Goal: Information Seeking & Learning: Learn about a topic

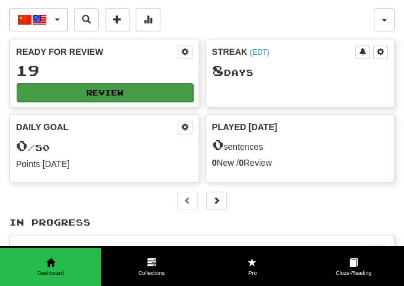
click at [94, 86] on button "Review" at bounding box center [105, 92] width 176 height 18
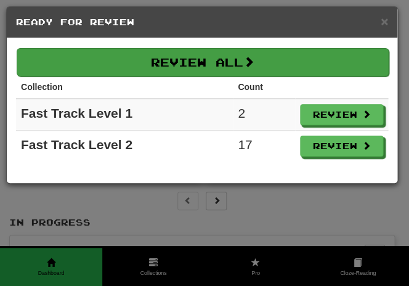
click at [237, 65] on button "Review All" at bounding box center [203, 62] width 372 height 28
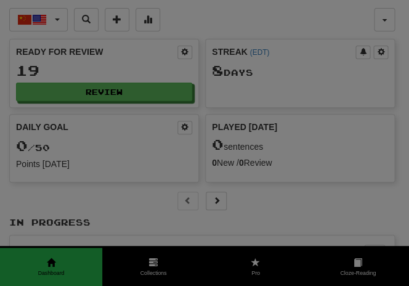
select select "**"
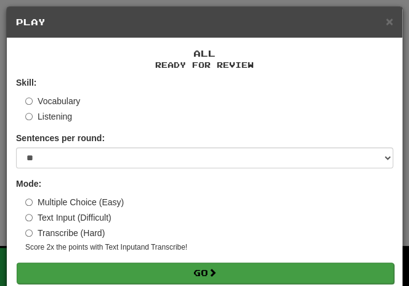
click at [197, 271] on button "Go" at bounding box center [205, 273] width 377 height 21
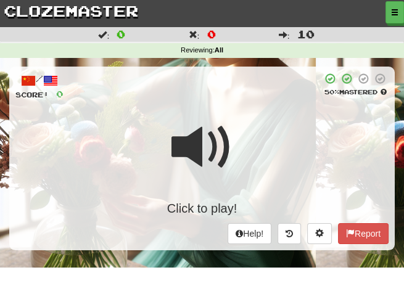
click at [232, 150] on div "Click to play!" at bounding box center [201, 164] width 373 height 105
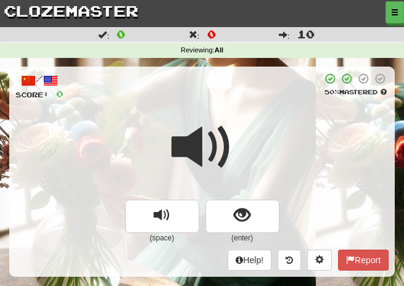
click at [232, 150] on div at bounding box center [201, 156] width 373 height 88
click at [230, 150] on span at bounding box center [202, 147] width 62 height 62
click at [229, 148] on span at bounding box center [202, 147] width 62 height 62
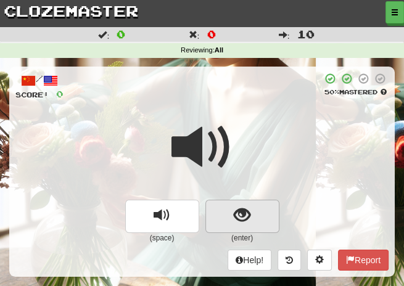
click at [244, 213] on span "show sentence" at bounding box center [242, 215] width 17 height 17
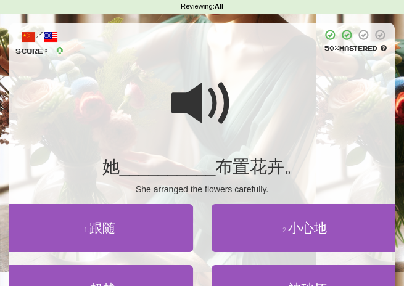
scroll to position [59, 0]
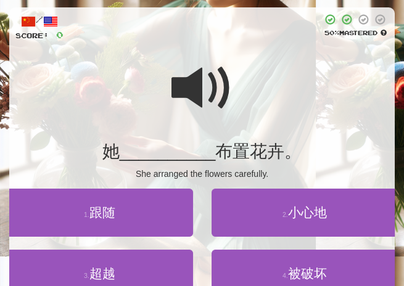
click at [264, 126] on div at bounding box center [201, 96] width 373 height 88
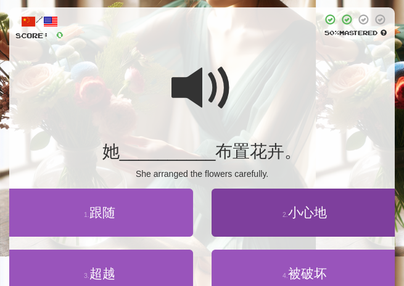
click at [309, 211] on span "小心地" at bounding box center [307, 212] width 39 height 14
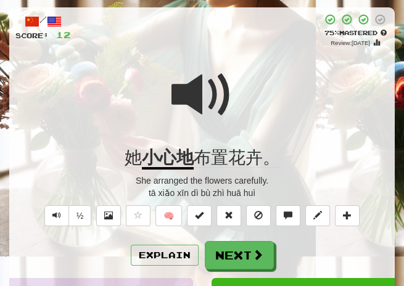
click at [179, 265] on div "Explain Next" at bounding box center [201, 255] width 373 height 28
click at [175, 253] on button "Explain" at bounding box center [165, 255] width 68 height 21
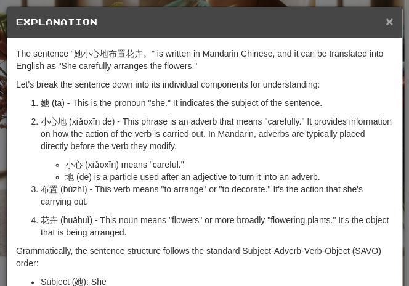
click at [386, 23] on span "×" at bounding box center [389, 21] width 7 height 14
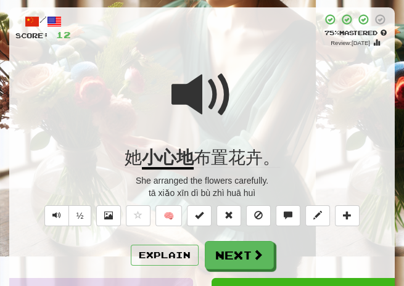
click at [197, 100] on span at bounding box center [202, 95] width 62 height 62
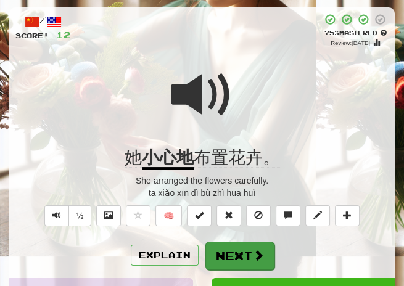
click at [233, 263] on button "Next" at bounding box center [239, 256] width 69 height 28
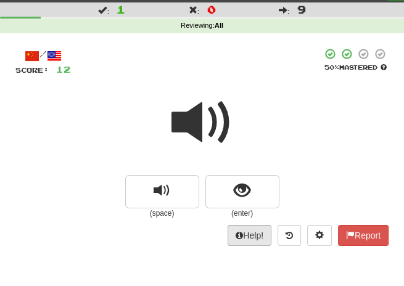
scroll to position [17, 0]
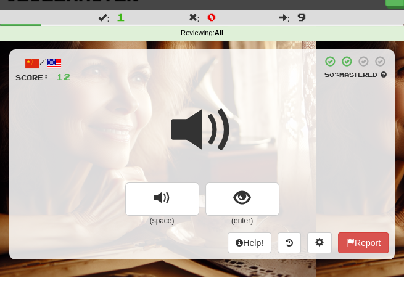
click at [252, 129] on div at bounding box center [201, 138] width 373 height 88
click at [251, 113] on div at bounding box center [201, 138] width 373 height 88
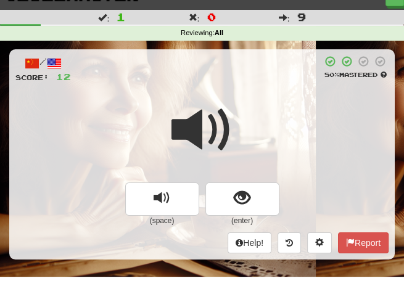
click at [251, 113] on div at bounding box center [201, 138] width 373 height 88
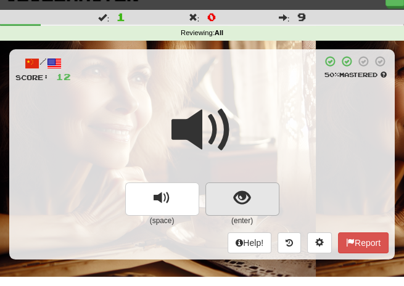
click at [246, 200] on span "show sentence" at bounding box center [242, 198] width 17 height 17
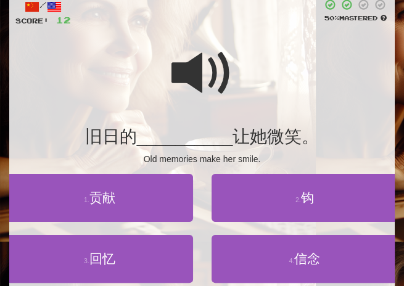
scroll to position [74, 0]
click at [198, 70] on span at bounding box center [202, 74] width 62 height 62
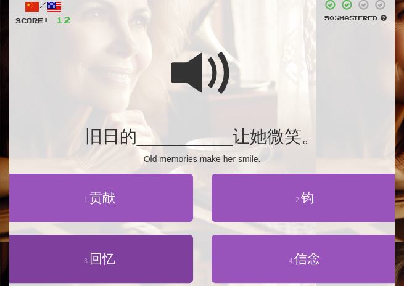
click at [107, 252] on span "回忆" at bounding box center [102, 258] width 26 height 14
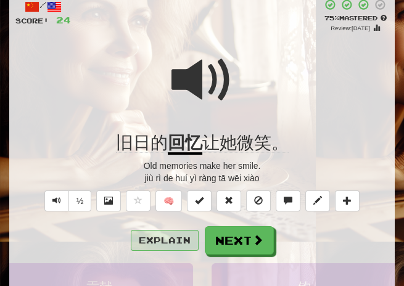
click at [161, 239] on button "Explain" at bounding box center [165, 240] width 68 height 21
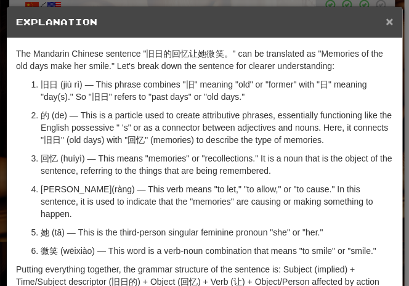
click at [386, 23] on span "×" at bounding box center [389, 21] width 7 height 14
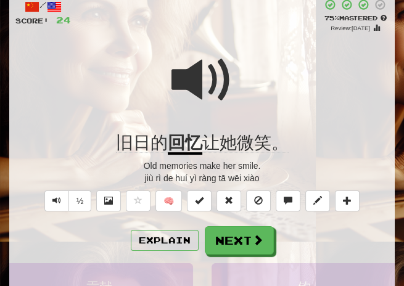
click at [182, 79] on span at bounding box center [202, 80] width 62 height 62
click at [85, 198] on button "½" at bounding box center [79, 200] width 23 height 21
click at [197, 82] on span at bounding box center [202, 80] width 62 height 62
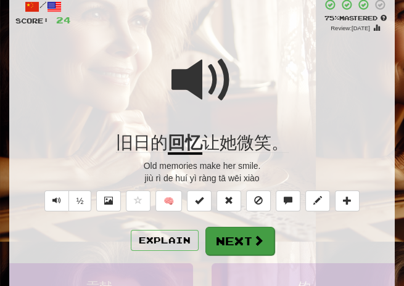
click at [220, 234] on button "Next" at bounding box center [239, 241] width 69 height 28
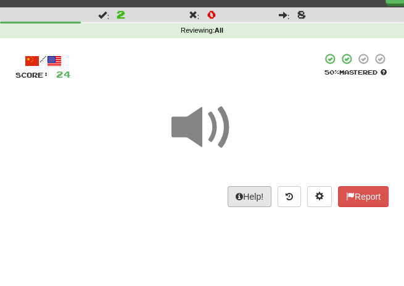
scroll to position [14, 0]
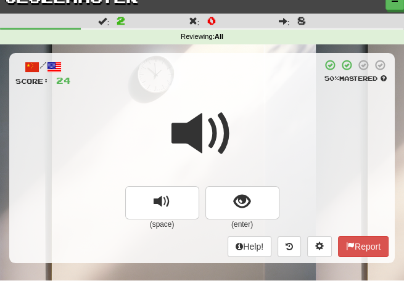
click at [243, 112] on div at bounding box center [201, 142] width 373 height 88
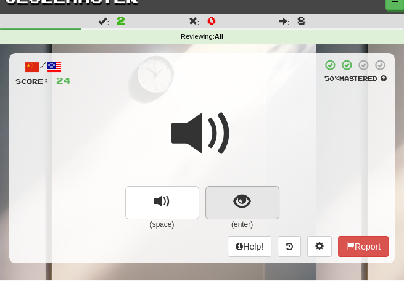
click at [237, 203] on span "show sentence" at bounding box center [242, 201] width 17 height 17
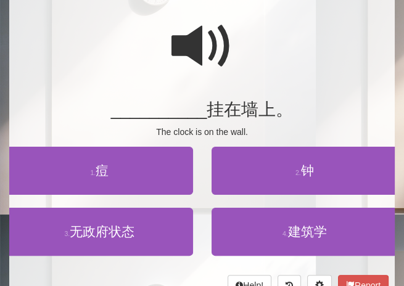
scroll to position [102, 0]
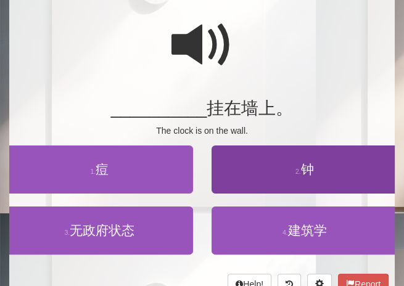
click at [307, 165] on span "钟" at bounding box center [307, 169] width 13 height 14
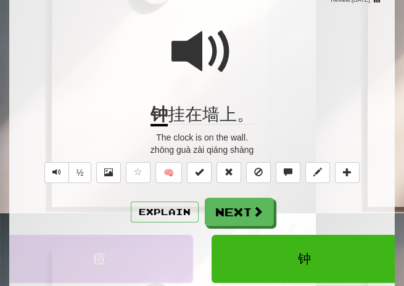
click at [198, 53] on span at bounding box center [202, 52] width 62 height 62
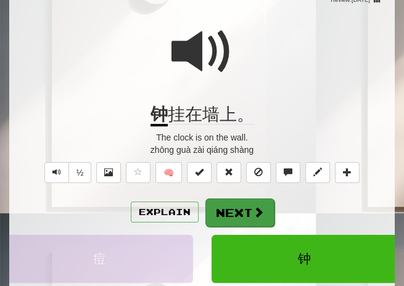
click at [229, 208] on button "Next" at bounding box center [239, 212] width 69 height 28
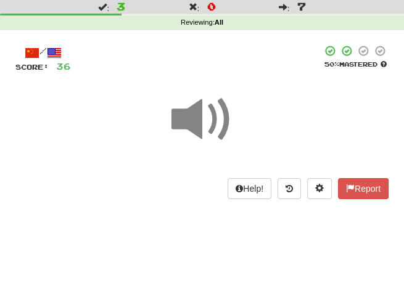
scroll to position [26, 0]
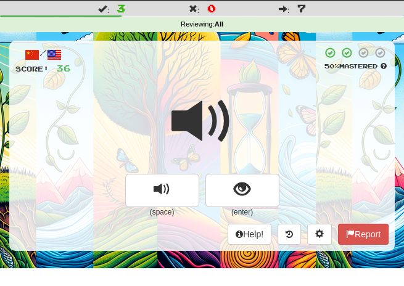
click at [242, 96] on div at bounding box center [201, 130] width 373 height 88
click at [227, 91] on span at bounding box center [202, 122] width 62 height 62
click at [233, 119] on div at bounding box center [201, 130] width 373 height 88
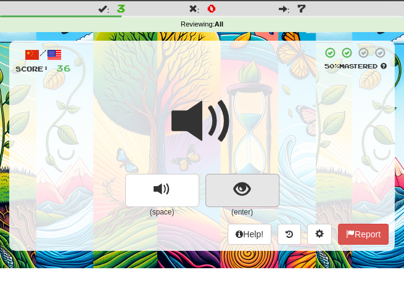
click at [238, 187] on span "show sentence" at bounding box center [242, 189] width 17 height 17
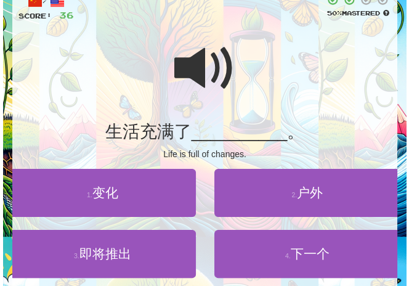
scroll to position [81, 0]
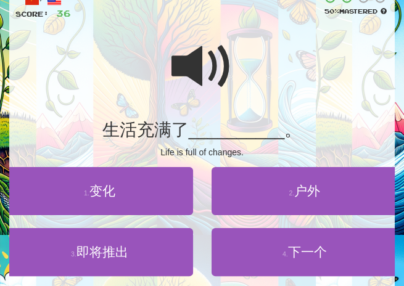
click at [207, 78] on span at bounding box center [202, 67] width 62 height 62
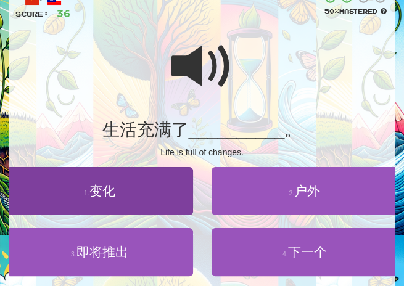
click at [97, 190] on span "变化" at bounding box center [102, 191] width 26 height 14
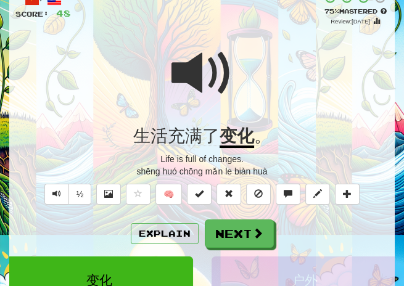
click at [196, 71] on span at bounding box center [202, 74] width 62 height 62
click at [188, 80] on span at bounding box center [202, 74] width 62 height 62
click at [157, 237] on button "Explain" at bounding box center [165, 233] width 68 height 21
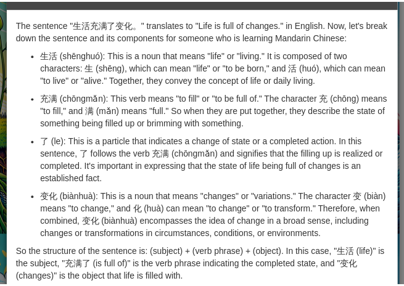
scroll to position [0, 0]
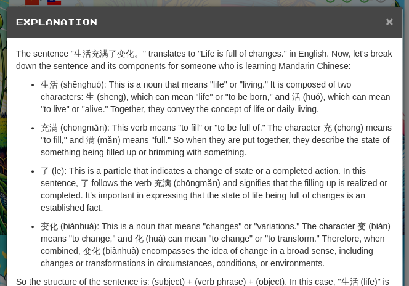
click at [386, 18] on span "×" at bounding box center [389, 21] width 7 height 14
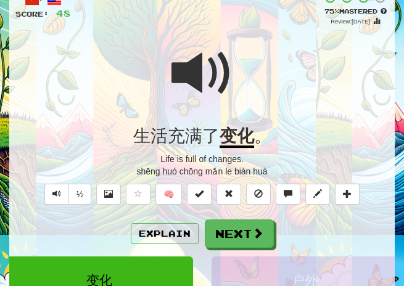
click at [213, 71] on span at bounding box center [202, 74] width 62 height 62
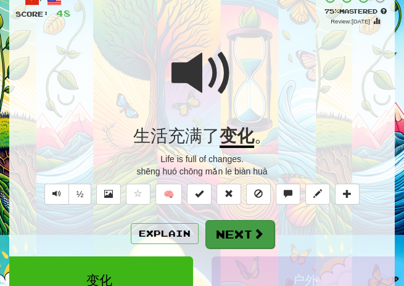
click at [240, 228] on button "Next" at bounding box center [239, 234] width 69 height 28
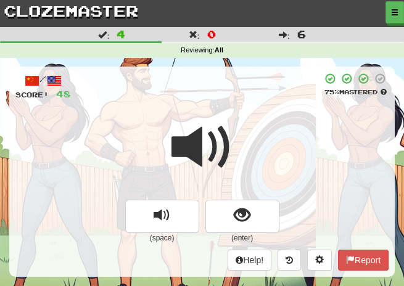
click at [232, 110] on div "/ Score: 48 75 % Mastered (space) (enter) Help! Report" at bounding box center [201, 172] width 385 height 210
click at [213, 132] on span at bounding box center [202, 147] width 62 height 62
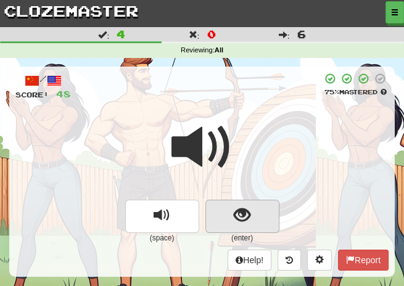
click at [239, 216] on span "show sentence" at bounding box center [242, 215] width 17 height 17
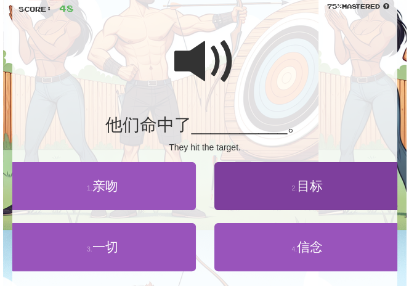
scroll to position [96, 0]
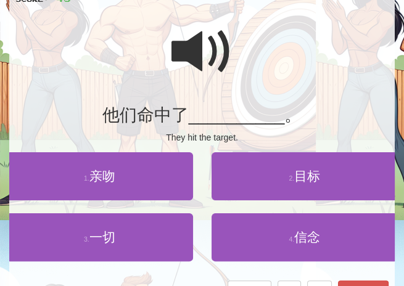
click at [195, 60] on span at bounding box center [202, 52] width 62 height 62
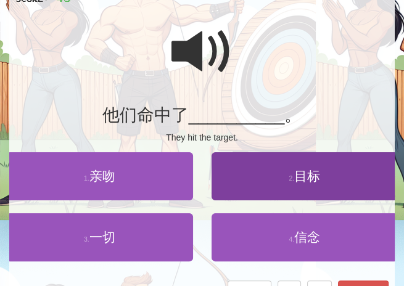
click at [304, 174] on span "目标" at bounding box center [307, 176] width 26 height 14
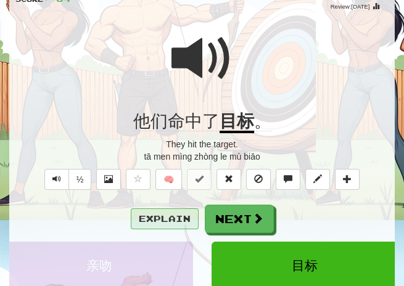
click at [181, 211] on button "Explain" at bounding box center [165, 218] width 68 height 21
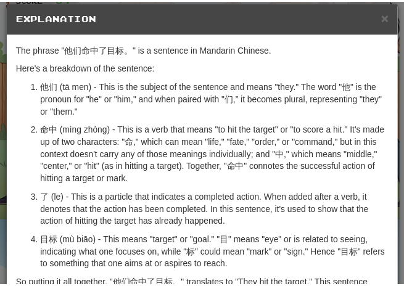
scroll to position [3, 0]
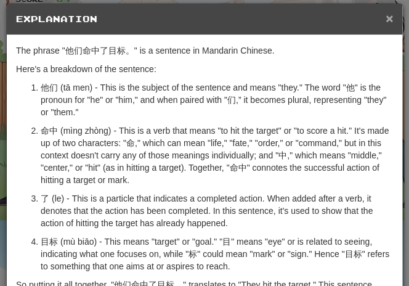
click at [386, 18] on span "×" at bounding box center [389, 18] width 7 height 14
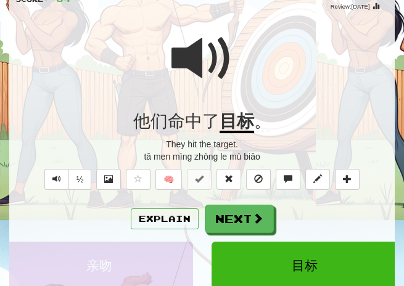
click at [191, 65] on span at bounding box center [202, 59] width 62 height 62
click at [200, 66] on span at bounding box center [202, 59] width 62 height 62
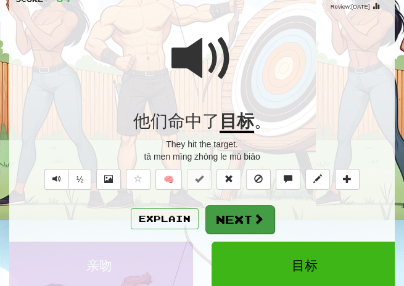
click at [232, 210] on button "Next" at bounding box center [239, 219] width 69 height 28
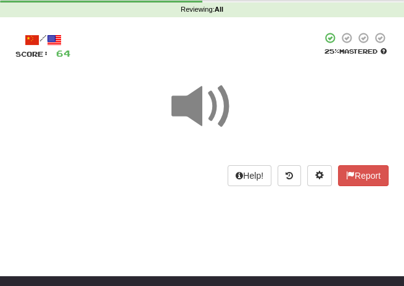
scroll to position [33, 0]
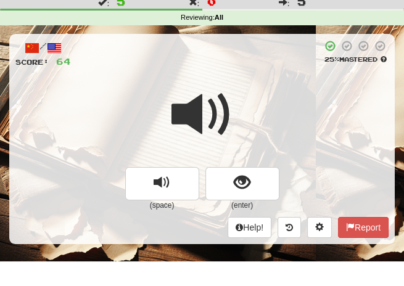
click at [248, 97] on div at bounding box center [201, 123] width 373 height 88
click at [230, 107] on span at bounding box center [202, 115] width 62 height 62
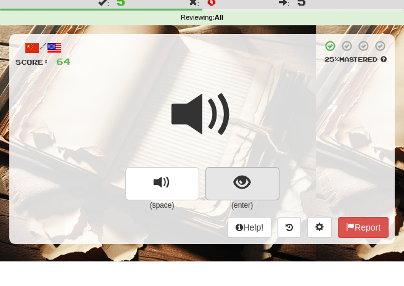
click at [242, 176] on span "show sentence" at bounding box center [242, 182] width 17 height 17
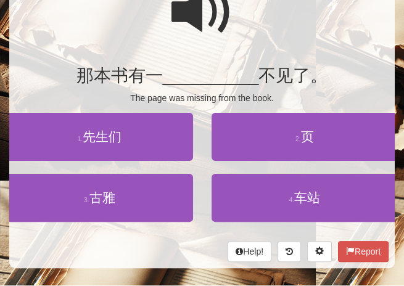
scroll to position [143, 0]
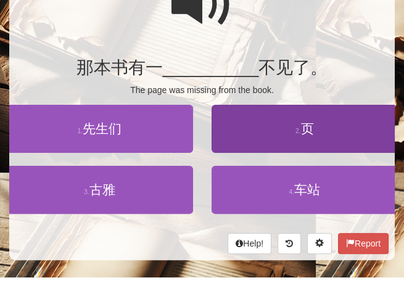
click at [316, 139] on button "2 . 页" at bounding box center [304, 129] width 187 height 48
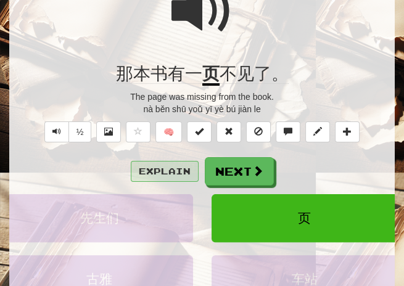
click at [168, 170] on button "Explain" at bounding box center [165, 171] width 68 height 21
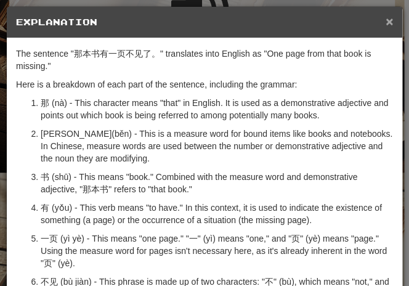
click at [386, 20] on span "×" at bounding box center [389, 21] width 7 height 14
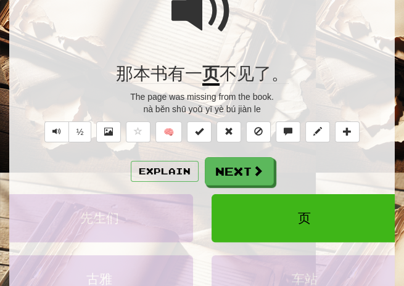
click at [200, 22] on span at bounding box center [202, 11] width 62 height 62
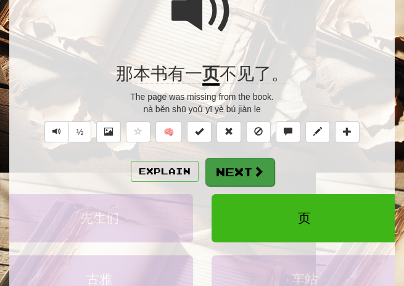
click at [235, 161] on button "Next" at bounding box center [239, 172] width 69 height 28
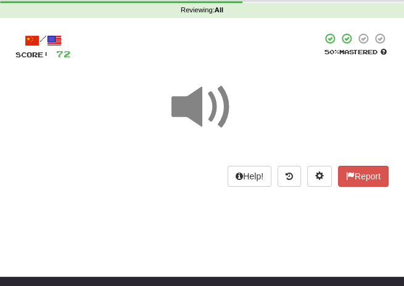
scroll to position [36, 0]
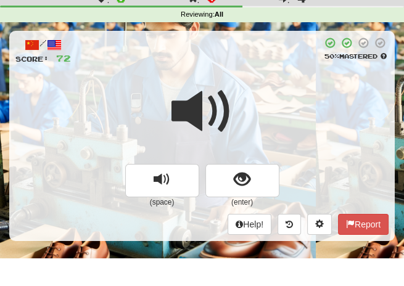
click at [233, 97] on div at bounding box center [201, 120] width 373 height 88
click at [223, 98] on span at bounding box center [202, 112] width 62 height 62
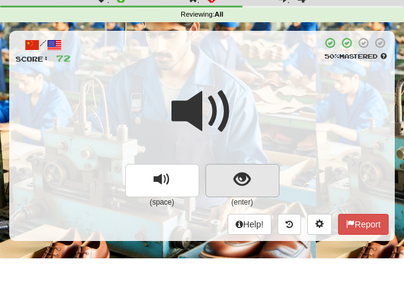
click at [242, 174] on span "show sentence" at bounding box center [242, 179] width 17 height 17
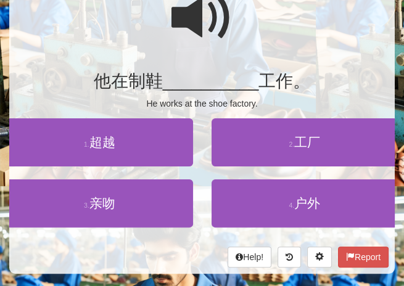
scroll to position [140, 0]
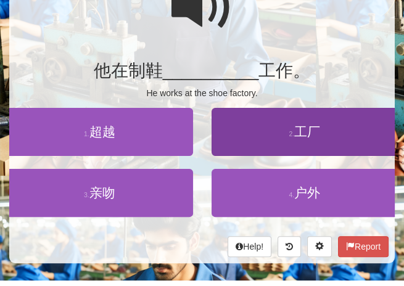
click at [306, 132] on span "工厂" at bounding box center [307, 131] width 26 height 14
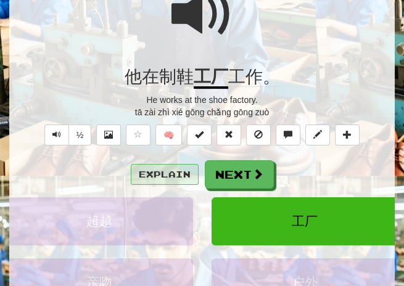
click at [161, 177] on button "Explain" at bounding box center [165, 174] width 68 height 21
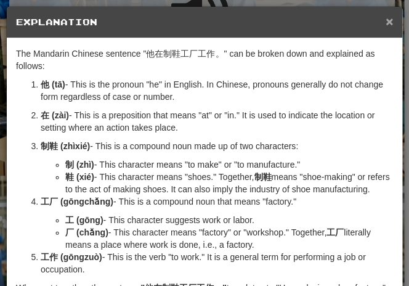
click at [386, 24] on span "×" at bounding box center [389, 21] width 7 height 14
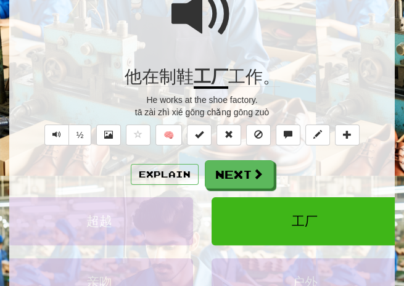
click at [191, 20] on span at bounding box center [202, 14] width 62 height 62
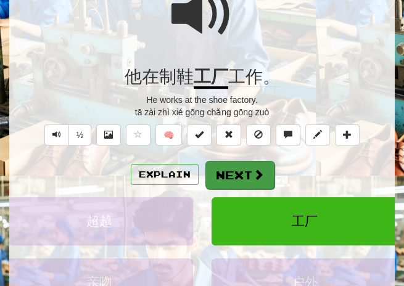
click at [238, 166] on button "Next" at bounding box center [239, 175] width 69 height 28
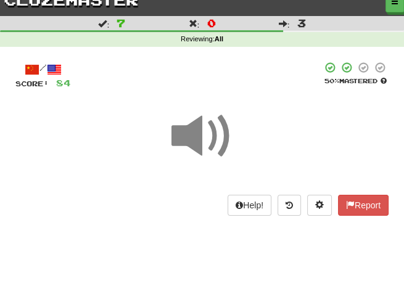
scroll to position [7, 0]
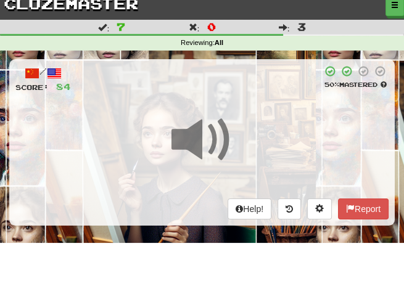
click at [232, 100] on div "/ Score: 84 50 % Mastered Help! Report" at bounding box center [201, 142] width 385 height 166
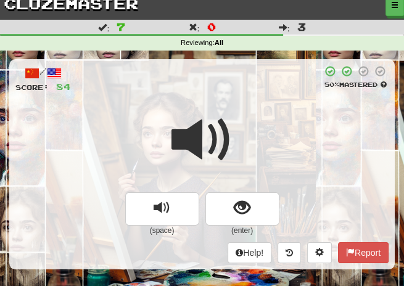
click at [216, 128] on span at bounding box center [202, 140] width 62 height 62
click at [226, 129] on span at bounding box center [202, 140] width 62 height 62
click at [222, 131] on span at bounding box center [202, 140] width 62 height 62
click at [213, 137] on span at bounding box center [202, 140] width 62 height 62
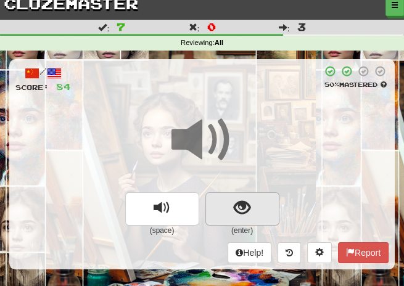
click at [243, 208] on span "show sentence" at bounding box center [242, 208] width 17 height 17
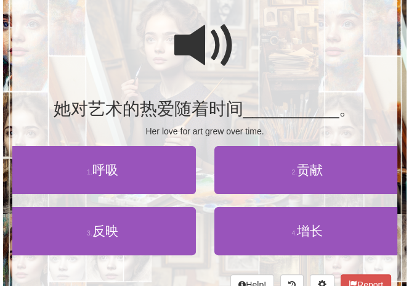
scroll to position [110, 0]
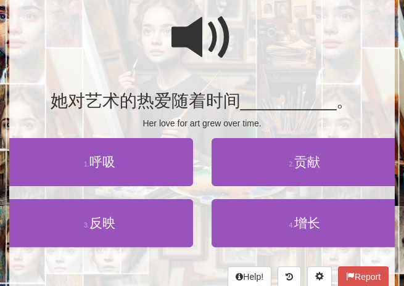
click at [207, 46] on span at bounding box center [202, 38] width 62 height 62
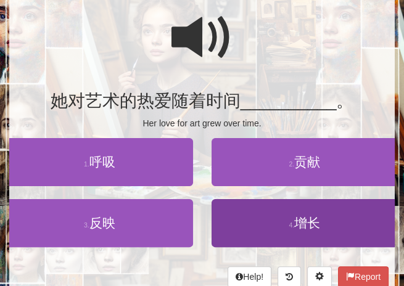
click at [307, 217] on span "增长" at bounding box center [307, 223] width 26 height 14
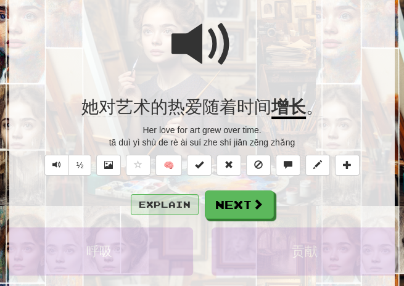
click at [174, 205] on button "Explain" at bounding box center [165, 204] width 68 height 21
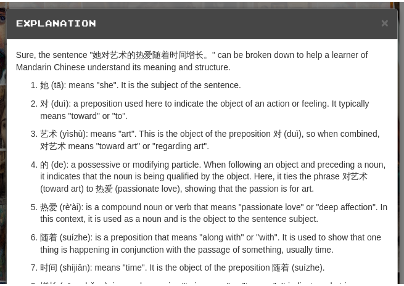
scroll to position [0, 0]
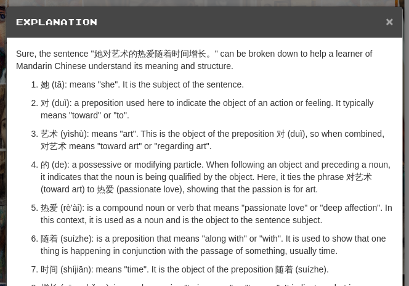
click at [386, 25] on span "×" at bounding box center [389, 21] width 7 height 14
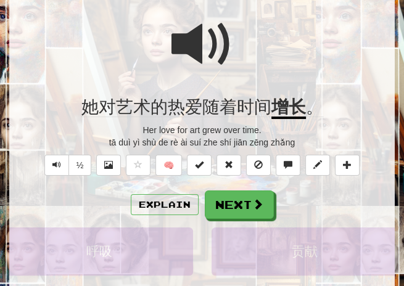
click at [227, 44] on span at bounding box center [202, 45] width 62 height 62
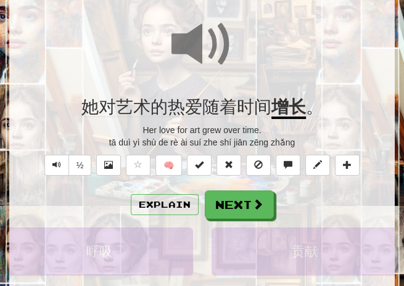
click at [227, 44] on span at bounding box center [202, 45] width 62 height 62
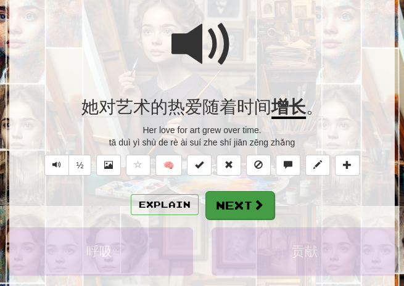
click at [234, 199] on button "Next" at bounding box center [239, 205] width 69 height 28
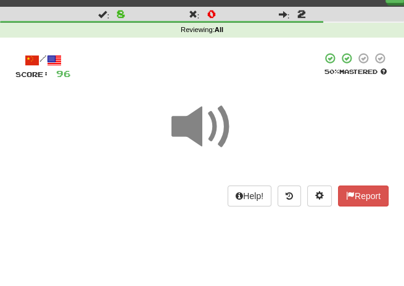
scroll to position [20, 0]
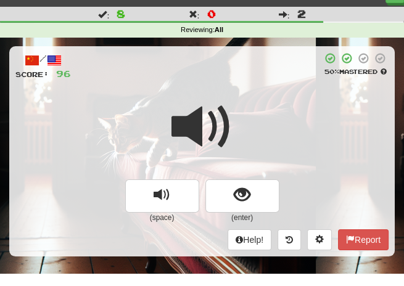
click at [237, 84] on div "/ Score: 96 50 % Mastered (space) (enter) Help! Report" at bounding box center [201, 151] width 385 height 210
click at [202, 118] on span at bounding box center [202, 127] width 62 height 62
click at [198, 118] on span at bounding box center [202, 127] width 62 height 62
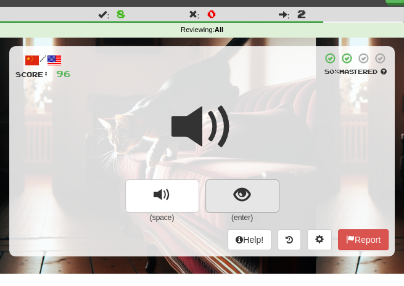
click at [239, 192] on span "show sentence" at bounding box center [242, 195] width 17 height 17
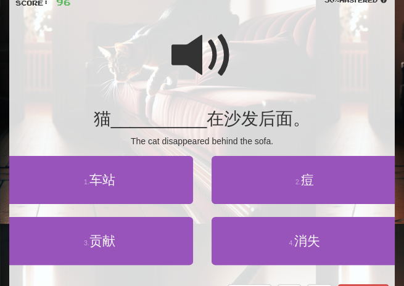
scroll to position [94, 0]
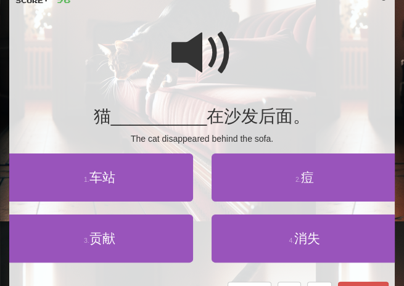
click at [192, 55] on span at bounding box center [202, 53] width 62 height 62
click at [187, 51] on span at bounding box center [202, 53] width 62 height 62
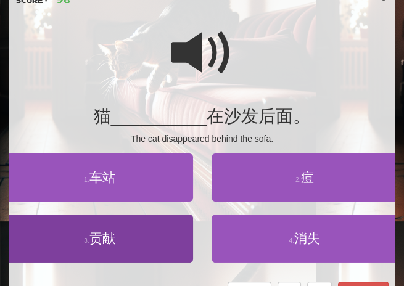
click at [106, 240] on span "贡献" at bounding box center [102, 238] width 26 height 14
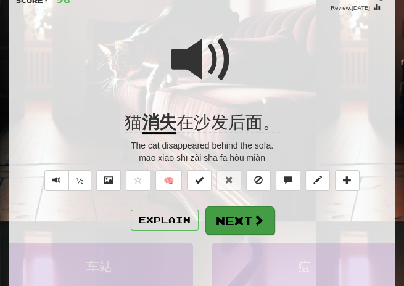
click at [238, 214] on button "Next" at bounding box center [239, 220] width 69 height 28
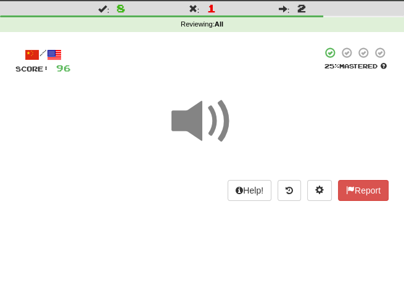
scroll to position [23, 0]
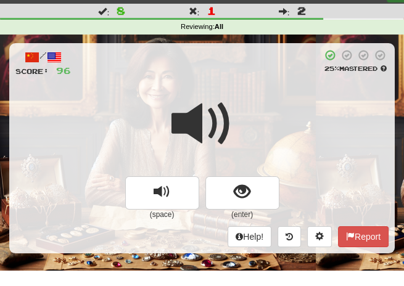
click at [235, 73] on div at bounding box center [196, 63] width 251 height 28
click at [207, 101] on span at bounding box center [202, 124] width 62 height 62
click at [214, 98] on span at bounding box center [202, 124] width 62 height 62
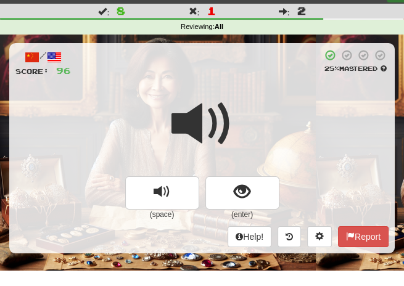
click at [206, 96] on span at bounding box center [202, 124] width 62 height 62
click at [206, 95] on span at bounding box center [202, 124] width 62 height 62
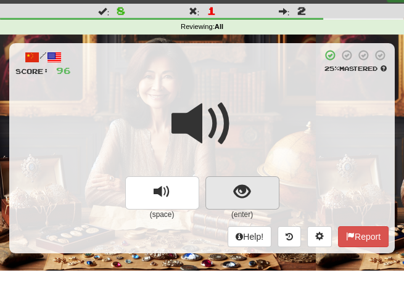
click at [242, 186] on span "show sentence" at bounding box center [242, 192] width 17 height 17
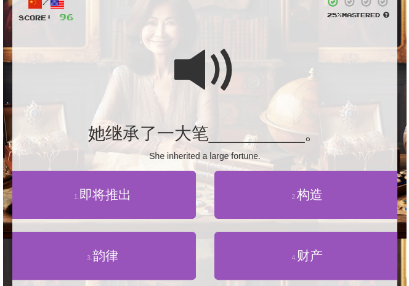
scroll to position [78, 0]
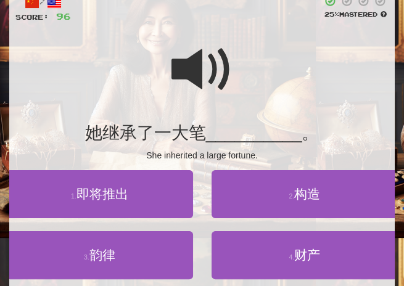
click at [187, 76] on span at bounding box center [202, 70] width 62 height 62
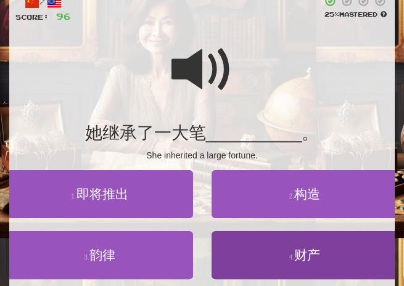
click at [305, 249] on span "财产" at bounding box center [307, 255] width 26 height 14
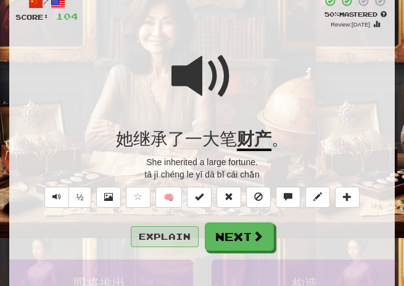
click at [174, 240] on button "Explain" at bounding box center [165, 236] width 68 height 21
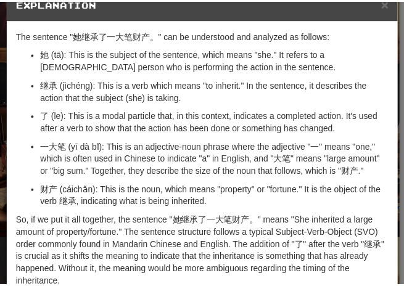
scroll to position [18, 0]
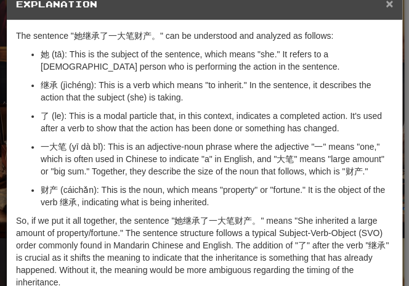
click at [386, 7] on span "×" at bounding box center [389, 3] width 7 height 14
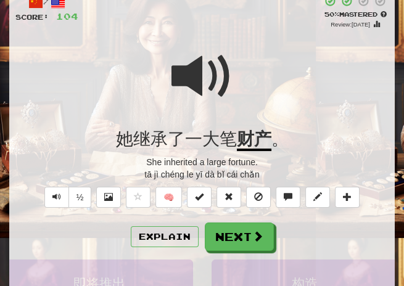
click at [216, 73] on span at bounding box center [202, 77] width 62 height 62
click at [235, 68] on div at bounding box center [201, 85] width 373 height 88
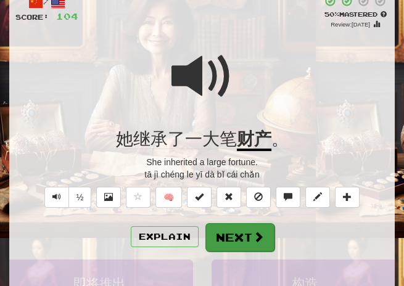
click at [226, 239] on button "Next" at bounding box center [239, 237] width 69 height 28
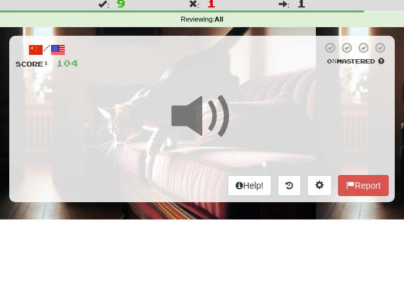
scroll to position [26, 0]
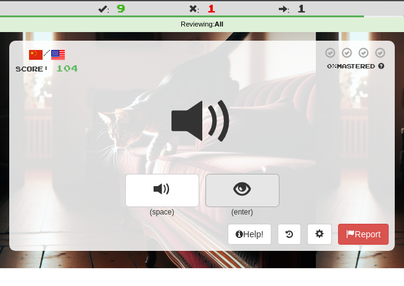
click at [245, 196] on span "show sentence" at bounding box center [242, 189] width 17 height 17
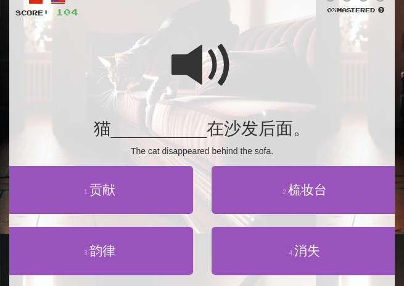
scroll to position [89, 0]
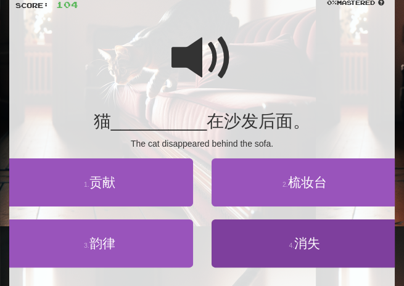
click at [303, 240] on span "消失" at bounding box center [307, 243] width 26 height 14
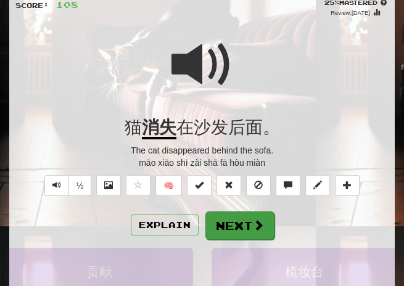
click at [237, 224] on button "Next" at bounding box center [239, 225] width 69 height 28
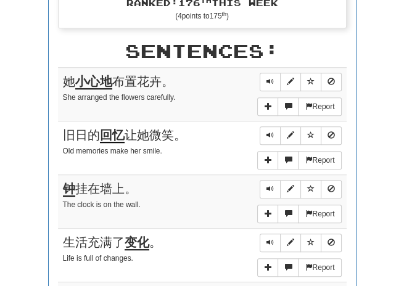
scroll to position [498, 0]
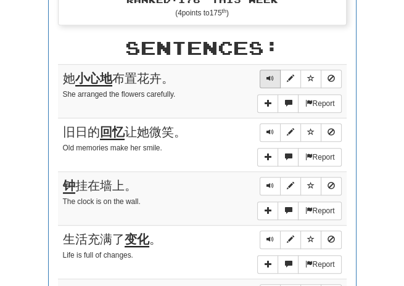
click at [266, 81] on button "Sentence controls" at bounding box center [269, 79] width 21 height 18
click at [269, 78] on span "Sentence controls" at bounding box center [269, 78] width 7 height 7
click at [266, 130] on span "Sentence controls" at bounding box center [269, 131] width 7 height 7
click at [267, 130] on span "Sentence controls" at bounding box center [269, 131] width 7 height 7
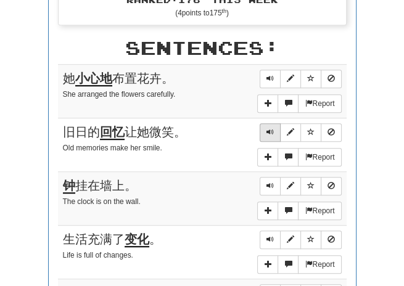
click at [270, 129] on span "Sentence controls" at bounding box center [269, 131] width 7 height 7
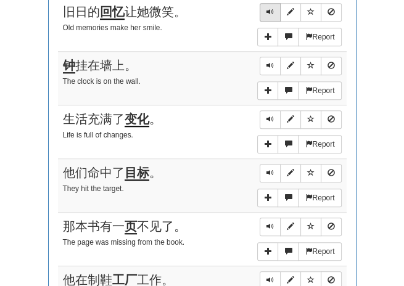
scroll to position [624, 0]
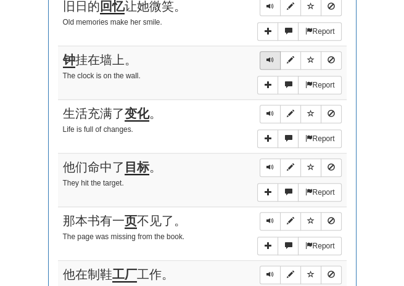
click at [267, 59] on span "Sentence controls" at bounding box center [269, 59] width 7 height 7
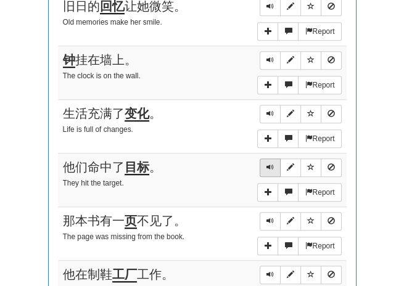
click at [272, 163] on span "Sentence controls" at bounding box center [269, 166] width 7 height 7
click at [268, 163] on span "Sentence controls" at bounding box center [269, 166] width 7 height 7
click at [270, 163] on span "Sentence controls" at bounding box center [269, 166] width 7 height 7
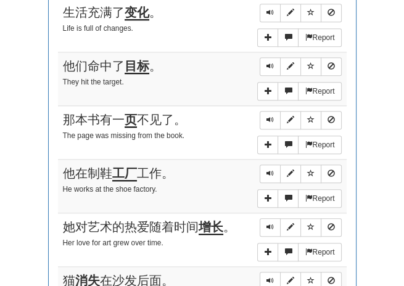
scroll to position [725, 0]
click at [269, 62] on span "Sentence controls" at bounding box center [269, 65] width 7 height 7
click at [272, 116] on span "Sentence controls" at bounding box center [269, 119] width 7 height 7
click at [269, 116] on span "Sentence controls" at bounding box center [269, 119] width 7 height 7
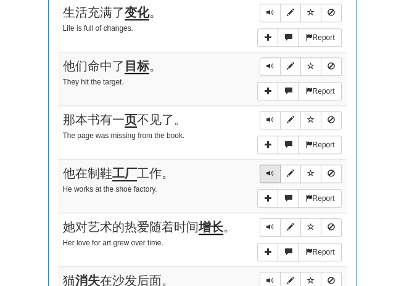
click at [269, 169] on span "Sentence controls" at bounding box center [269, 172] width 7 height 7
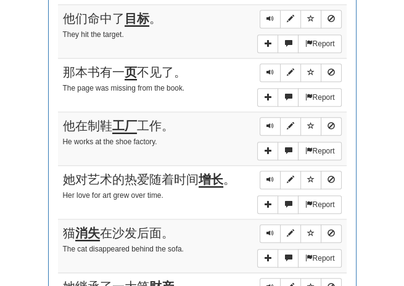
scroll to position [787, 0]
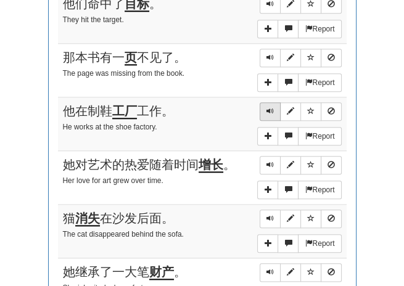
click at [271, 107] on span "Sentence controls" at bounding box center [269, 110] width 7 height 7
click at [269, 161] on span "Sentence controls" at bounding box center [269, 164] width 7 height 7
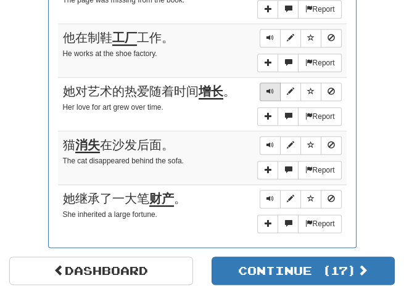
scroll to position [864, 0]
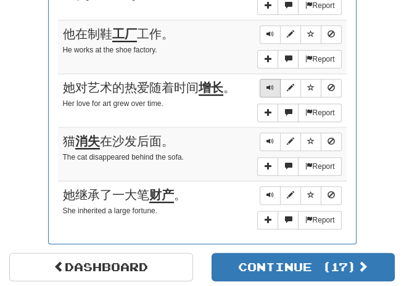
click at [267, 84] on span "Sentence controls" at bounding box center [269, 87] width 7 height 7
click at [269, 137] on span "Sentence controls" at bounding box center [269, 140] width 7 height 7
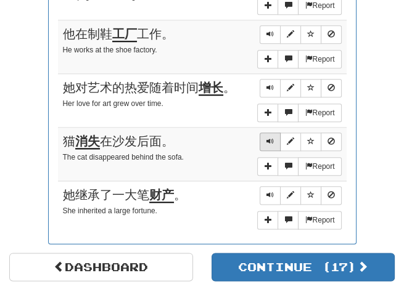
click at [269, 137] on span "Sentence controls" at bounding box center [269, 140] width 7 height 7
click at [272, 191] on span "Sentence controls" at bounding box center [269, 194] width 7 height 7
click at [274, 186] on button "Sentence controls" at bounding box center [269, 195] width 21 height 18
click at [269, 191] on span "Sentence controls" at bounding box center [269, 194] width 7 height 7
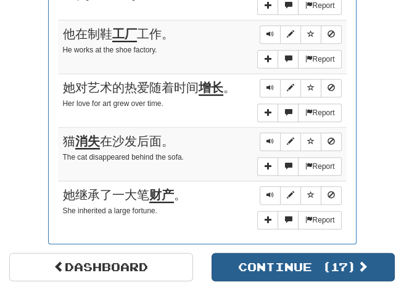
click at [290, 259] on button "Continue ( 17 )" at bounding box center [303, 267] width 184 height 28
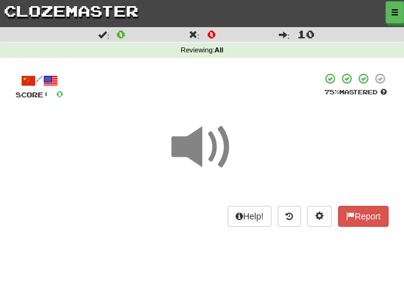
scroll to position [0, 0]
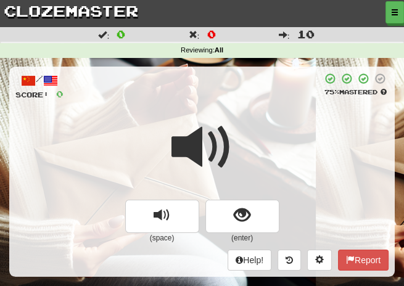
click at [239, 149] on div at bounding box center [201, 156] width 373 height 88
click at [224, 149] on span at bounding box center [202, 147] width 62 height 62
click at [222, 149] on span at bounding box center [202, 147] width 62 height 62
click at [203, 147] on span at bounding box center [202, 147] width 62 height 62
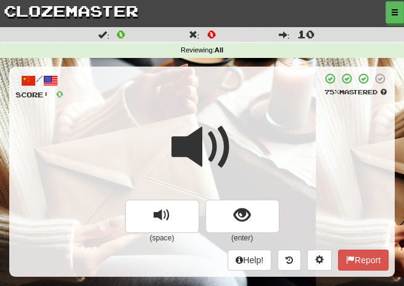
click at [185, 149] on span at bounding box center [202, 147] width 62 height 62
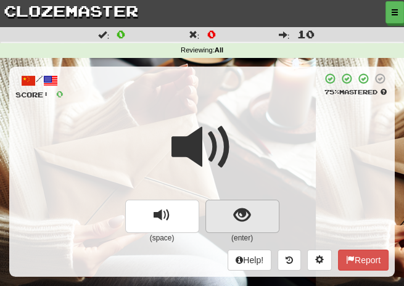
click at [237, 215] on span "show sentence" at bounding box center [242, 215] width 17 height 17
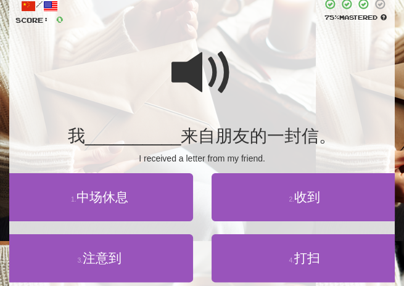
scroll to position [82, 0]
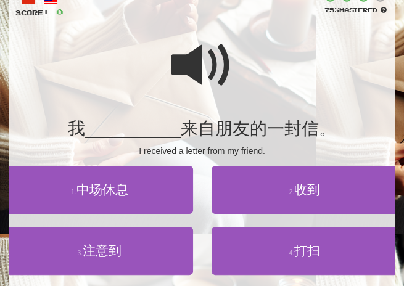
click at [188, 62] on span at bounding box center [202, 66] width 62 height 62
click at [198, 70] on span at bounding box center [202, 66] width 62 height 62
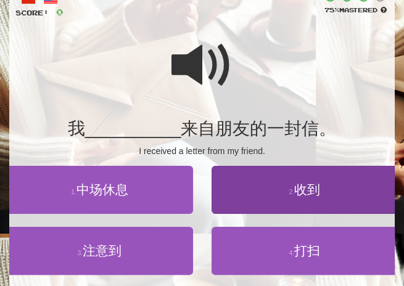
click at [303, 184] on span "收到" at bounding box center [307, 189] width 26 height 14
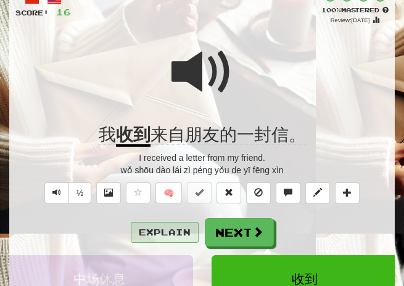
click at [171, 223] on button "Explain" at bounding box center [165, 232] width 68 height 21
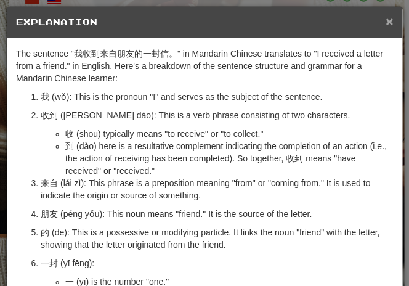
click at [386, 20] on span "×" at bounding box center [389, 21] width 7 height 14
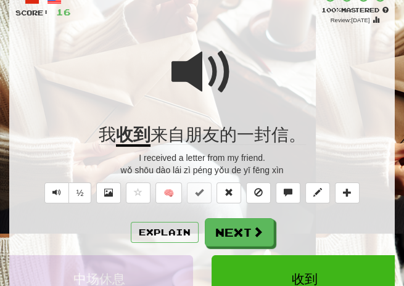
click at [193, 81] on span at bounding box center [202, 72] width 62 height 62
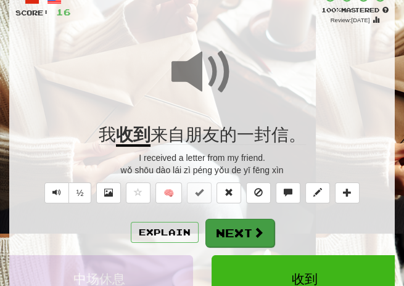
click at [234, 235] on button "Next" at bounding box center [239, 233] width 69 height 28
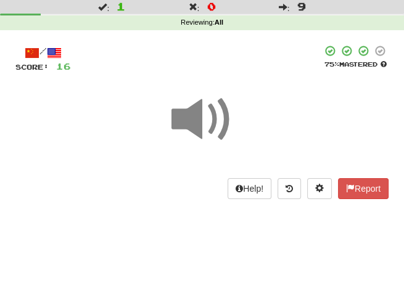
scroll to position [23, 0]
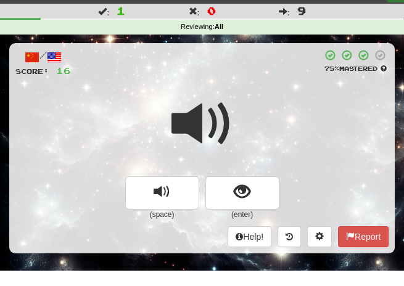
click at [233, 95] on div at bounding box center [201, 132] width 373 height 88
click at [233, 96] on div at bounding box center [201, 132] width 373 height 88
click at [232, 96] on span at bounding box center [202, 124] width 62 height 62
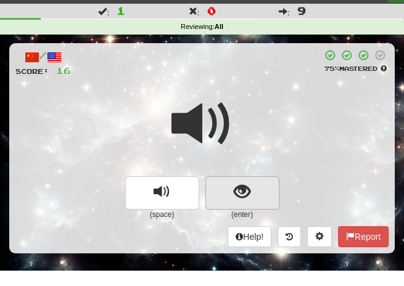
click at [235, 184] on span "show sentence" at bounding box center [242, 192] width 17 height 17
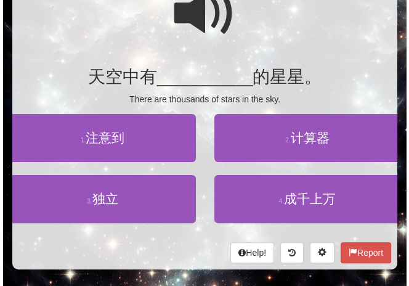
scroll to position [136, 0]
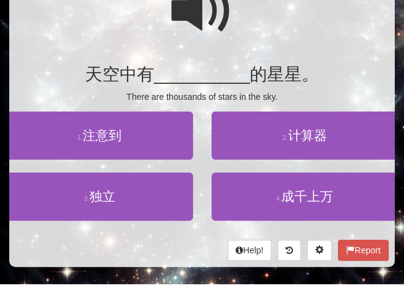
click at [198, 6] on span at bounding box center [202, 11] width 62 height 62
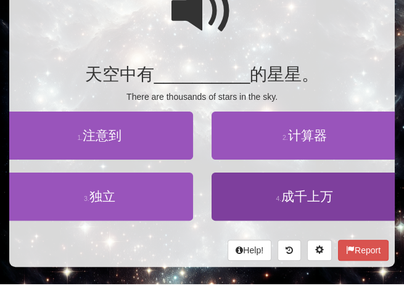
click at [309, 190] on span "成千上万" at bounding box center [307, 196] width 52 height 14
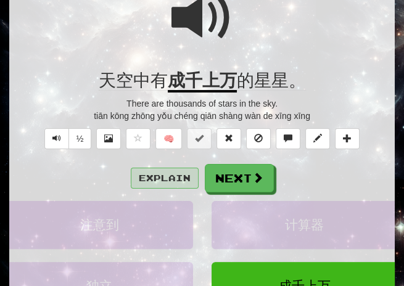
click at [165, 175] on button "Explain" at bounding box center [165, 178] width 68 height 21
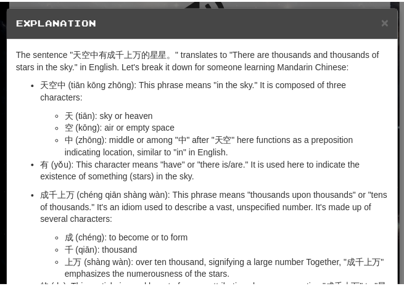
scroll to position [0, 0]
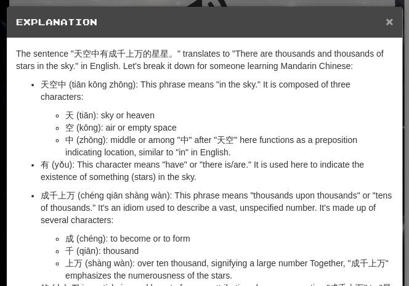
click at [386, 22] on span "×" at bounding box center [389, 21] width 7 height 14
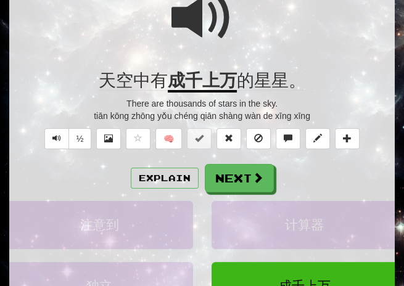
click at [214, 23] on span at bounding box center [202, 18] width 62 height 62
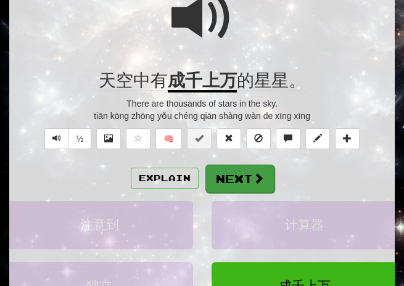
click at [234, 171] on button "Next" at bounding box center [239, 179] width 69 height 28
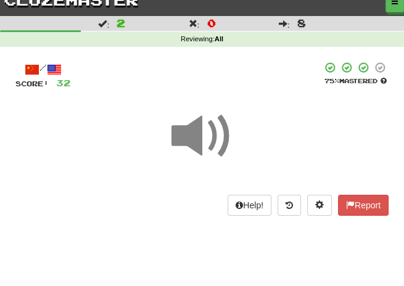
scroll to position [7, 0]
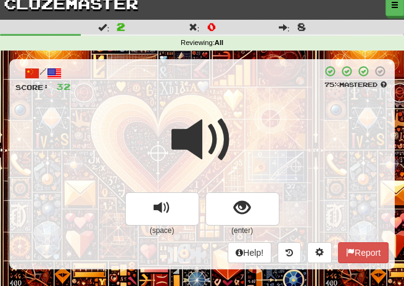
click at [245, 116] on div at bounding box center [201, 148] width 373 height 88
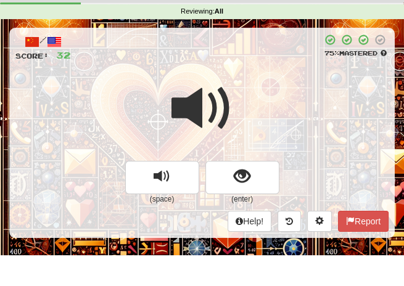
scroll to position [43, 0]
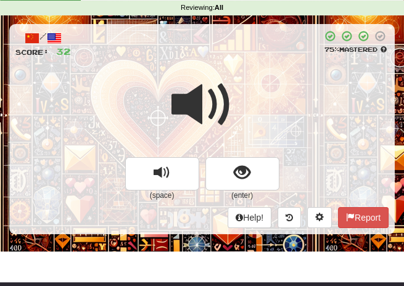
click at [245, 116] on div at bounding box center [201, 113] width 373 height 88
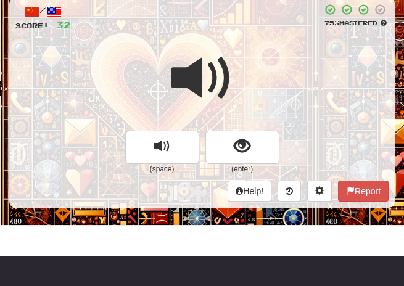
scroll to position [71, 0]
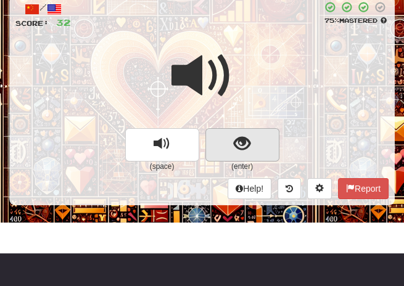
click at [245, 144] on span "show sentence" at bounding box center [242, 144] width 17 height 17
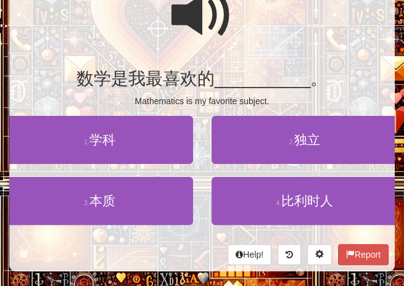
scroll to position [135, 0]
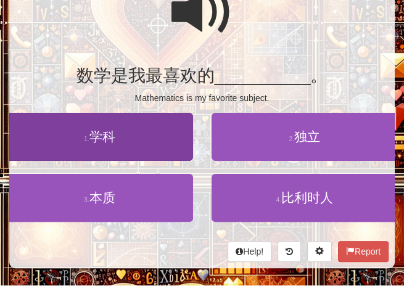
click at [106, 140] on span "学科" at bounding box center [102, 136] width 26 height 14
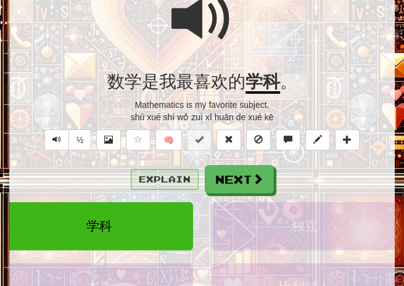
click at [171, 176] on button "Explain" at bounding box center [165, 179] width 68 height 21
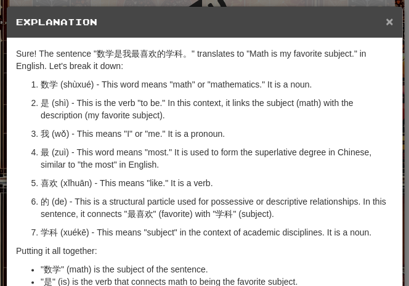
click at [386, 21] on span "×" at bounding box center [389, 21] width 7 height 14
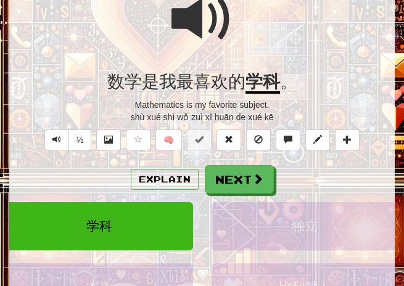
click at [195, 26] on span at bounding box center [202, 19] width 62 height 62
click at [197, 28] on span at bounding box center [202, 19] width 62 height 62
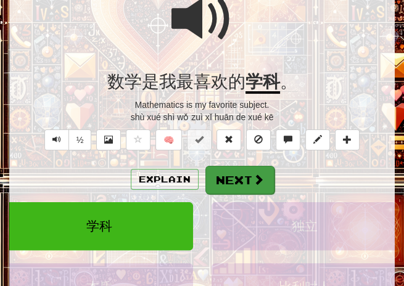
click at [230, 181] on button "Next" at bounding box center [239, 180] width 69 height 28
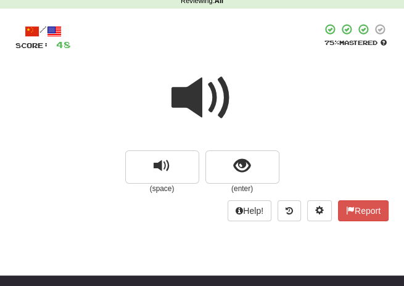
scroll to position [50, 0]
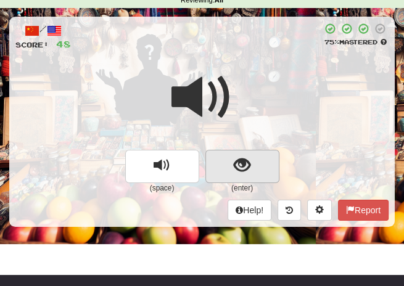
click at [238, 166] on span "show sentence" at bounding box center [242, 165] width 17 height 17
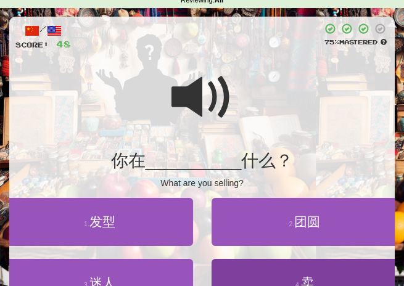
click at [302, 276] on span "卖" at bounding box center [307, 282] width 13 height 14
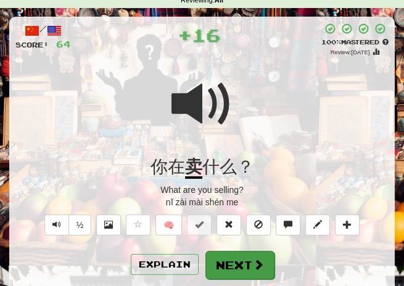
click at [245, 255] on button "Next" at bounding box center [239, 265] width 69 height 28
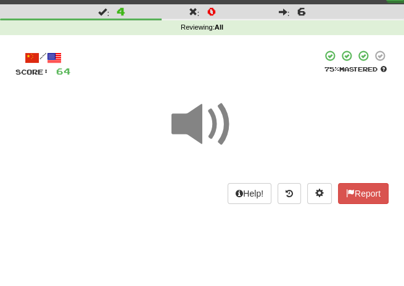
scroll to position [20, 0]
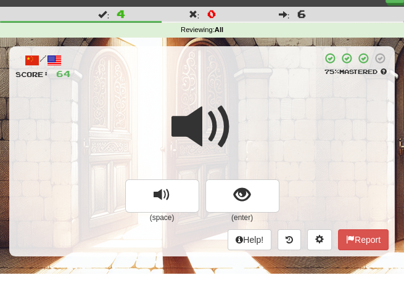
click at [240, 98] on div at bounding box center [201, 135] width 373 height 88
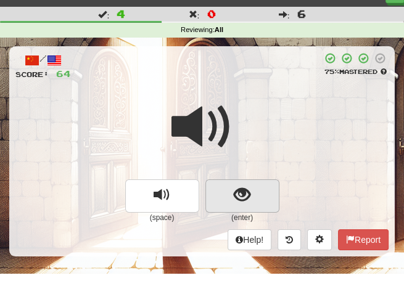
click at [238, 187] on span "show sentence" at bounding box center [242, 195] width 17 height 17
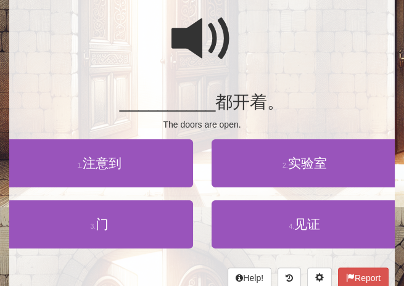
scroll to position [110, 0]
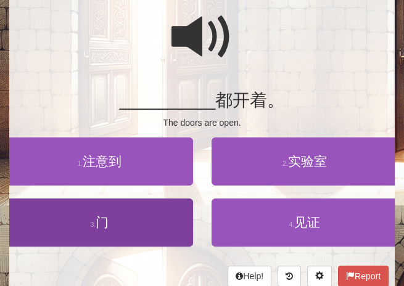
click at [110, 218] on button "3 . 门" at bounding box center [99, 222] width 187 height 48
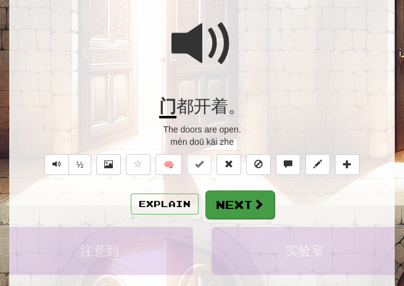
click at [229, 205] on button "Next" at bounding box center [239, 204] width 69 height 28
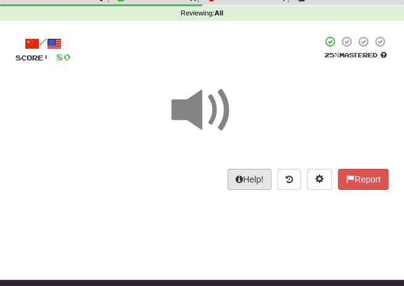
scroll to position [30, 0]
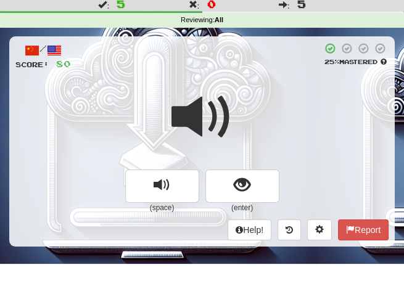
click at [237, 113] on div at bounding box center [201, 125] width 373 height 88
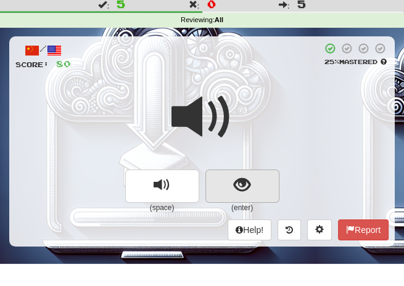
click at [242, 182] on span "show sentence" at bounding box center [242, 185] width 17 height 17
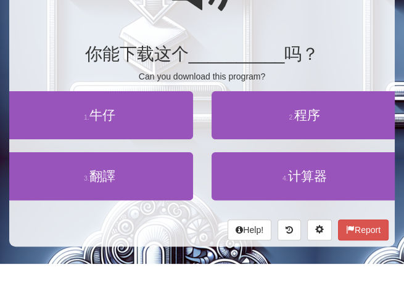
scroll to position [157, 0]
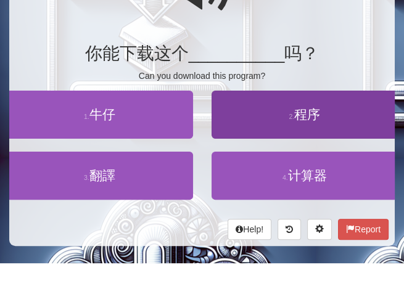
click at [304, 110] on span "程序" at bounding box center [307, 114] width 26 height 14
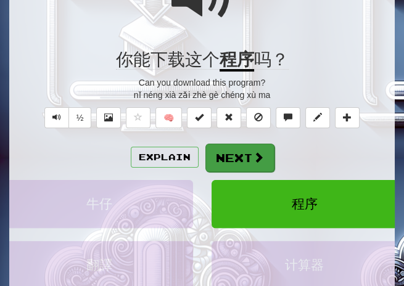
click at [229, 148] on button "Next" at bounding box center [239, 158] width 69 height 28
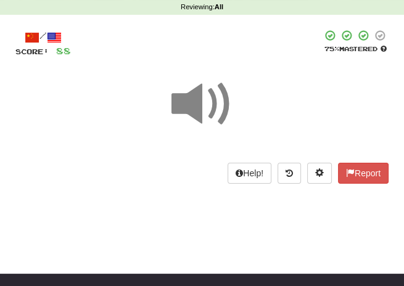
scroll to position [36, 0]
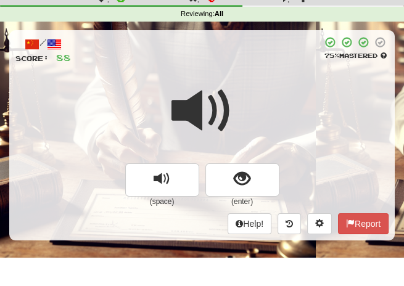
click at [224, 60] on div at bounding box center [196, 50] width 251 height 28
click at [197, 98] on span at bounding box center [202, 111] width 62 height 62
click at [201, 89] on span at bounding box center [202, 111] width 62 height 62
click at [196, 92] on span at bounding box center [202, 111] width 62 height 62
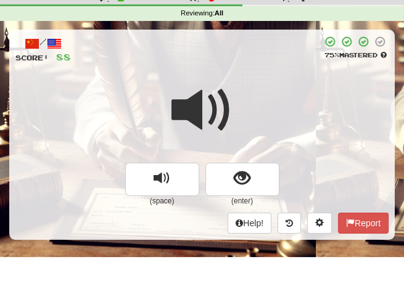
scroll to position [39, 0]
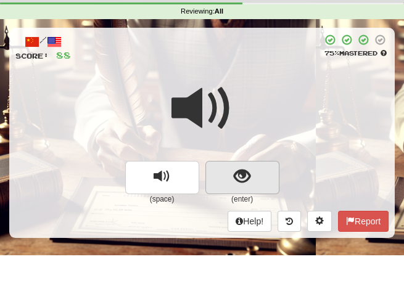
click at [237, 172] on span "show sentence" at bounding box center [242, 176] width 17 height 17
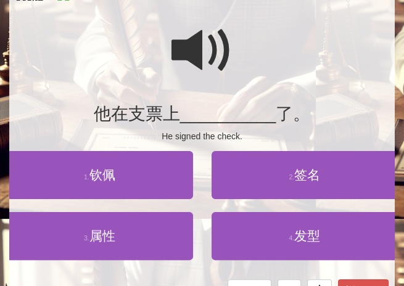
scroll to position [124, 0]
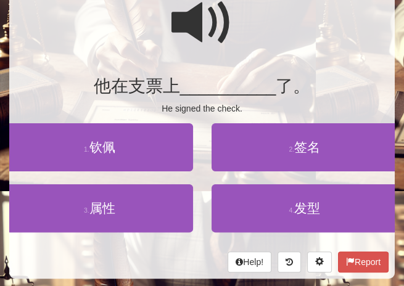
click at [185, 19] on span at bounding box center [202, 23] width 62 height 62
click at [182, 26] on span at bounding box center [202, 23] width 62 height 62
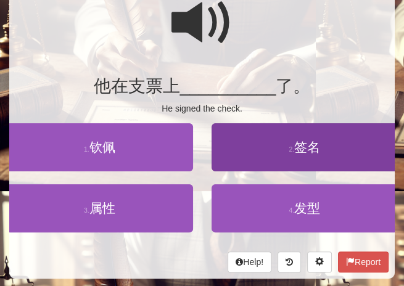
click at [306, 142] on span "签名" at bounding box center [307, 147] width 26 height 14
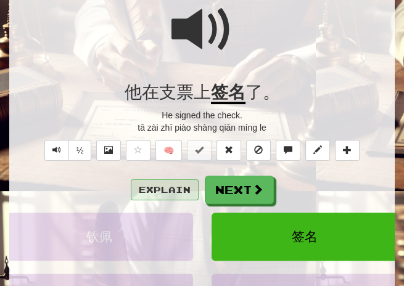
click at [166, 182] on button "Explain" at bounding box center [165, 189] width 68 height 21
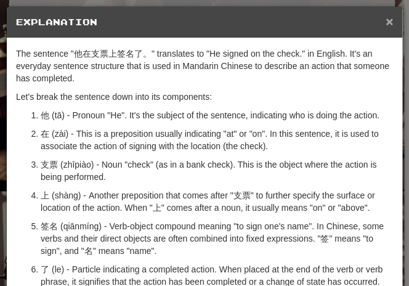
click at [386, 22] on span "×" at bounding box center [389, 21] width 7 height 14
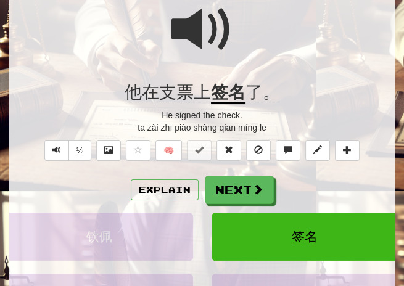
click at [186, 36] on span at bounding box center [202, 30] width 62 height 62
click at [78, 149] on button "½" at bounding box center [79, 150] width 23 height 21
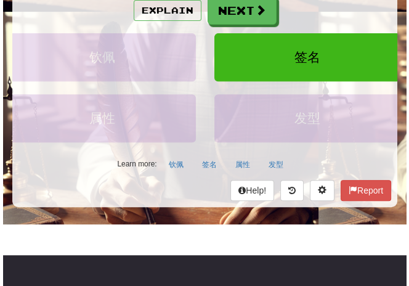
scroll to position [306, 0]
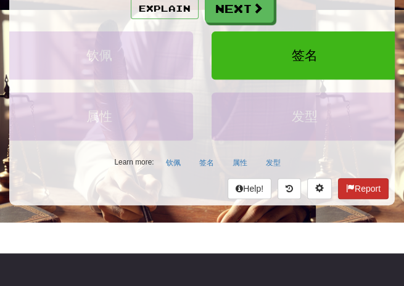
click at [372, 181] on button "Report" at bounding box center [363, 188] width 51 height 21
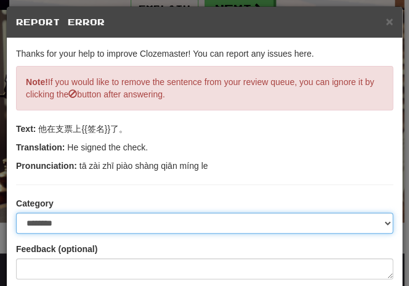
select select "**********"
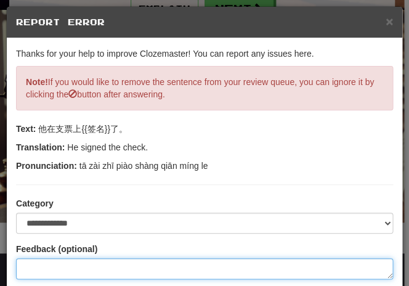
click at [25, 264] on textarea at bounding box center [204, 268] width 377 height 21
type textarea "*"
type textarea "**"
type textarea "*"
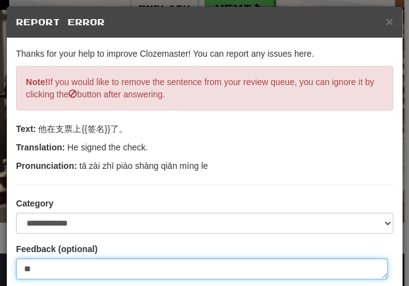
type textarea "***"
type textarea "*"
type textarea "****"
type textarea "*"
type textarea "*****"
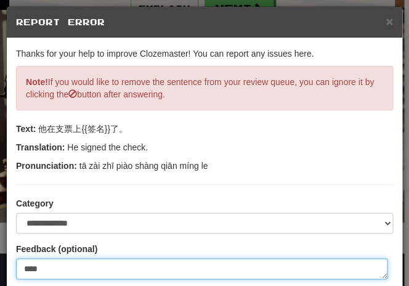
type textarea "*"
type textarea "******"
type textarea "*"
type textarea "*******"
type textarea "*"
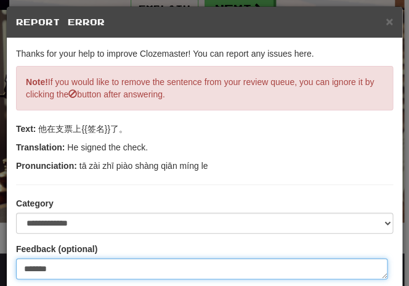
type textarea "*******"
type textarea "*"
type textarea "*********"
type textarea "*"
type textarea "**********"
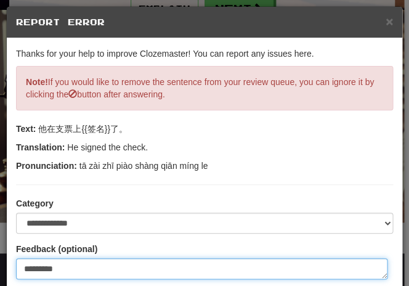
type textarea "*"
type textarea "**********"
type textarea "*"
type textarea "**********"
type textarea "*"
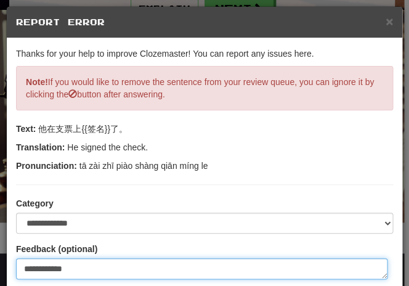
type textarea "**********"
type textarea "*"
type textarea "**********"
type textarea "*"
type textarea "**********"
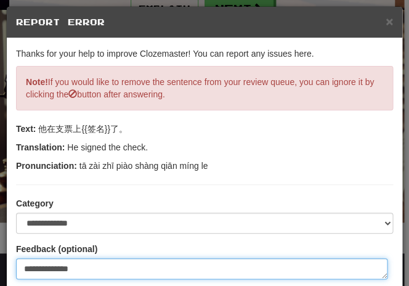
type textarea "*"
type textarea "**********"
type textarea "*"
type textarea "**********"
type textarea "*"
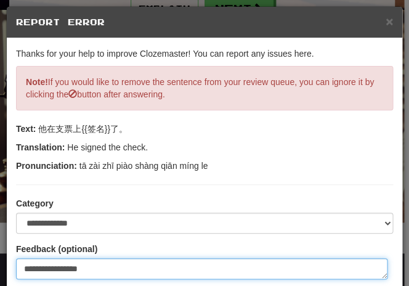
type textarea "**********"
type textarea "*"
type textarea "**********"
type textarea "*"
type textarea "**********"
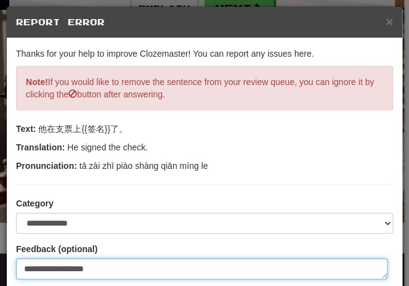
type textarea "*"
type textarea "**********"
type textarea "*"
type textarea "**********"
type textarea "*"
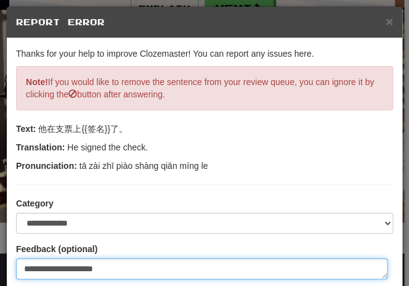
type textarea "**********"
type textarea "*"
type textarea "**********"
type textarea "*"
type textarea "**********"
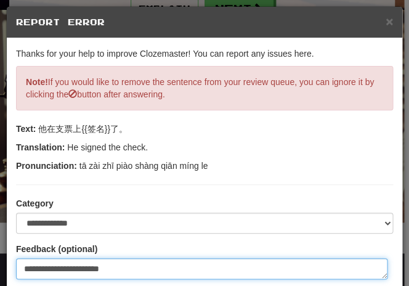
type textarea "*"
type textarea "**********"
type textarea "*"
type textarea "**********"
type textarea "*"
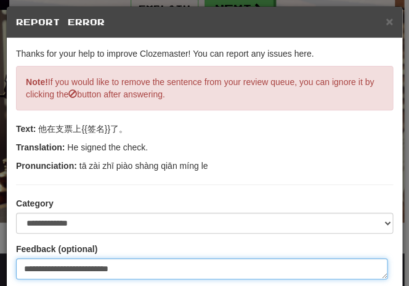
type textarea "**********"
type textarea "*"
type textarea "**********"
type textarea "*"
type textarea "**********"
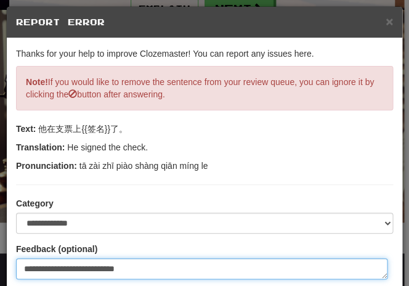
type textarea "*"
type textarea "**********"
type textarea "*"
type textarea "**********"
type textarea "*"
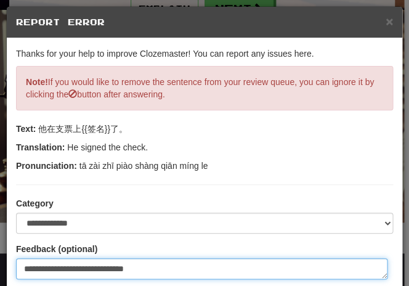
type textarea "**********"
type textarea "*"
type textarea "**********"
type textarea "*"
type textarea "**********"
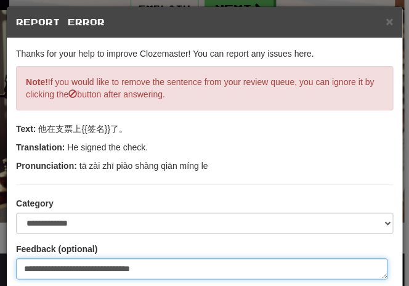
type textarea "*"
type textarea "**********"
type textarea "*"
type textarea "**********"
type textarea "*"
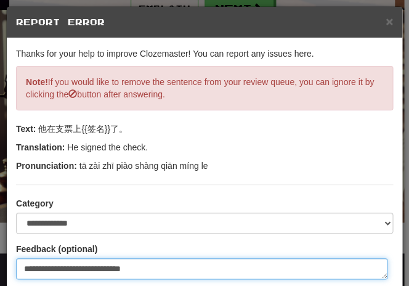
type textarea "**********"
type textarea "*"
type textarea "**********"
type textarea "*"
type textarea "**********"
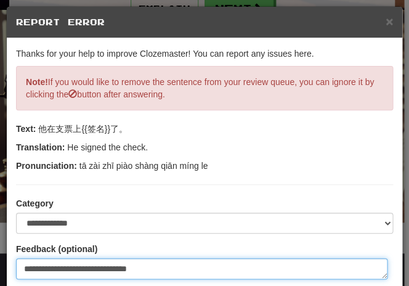
type textarea "*"
click at [96, 268] on textarea "**********" at bounding box center [202, 268] width 372 height 21
type textarea "**********"
type textarea "*"
type textarea "**********"
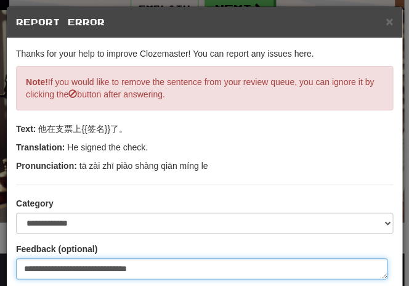
type textarea "*"
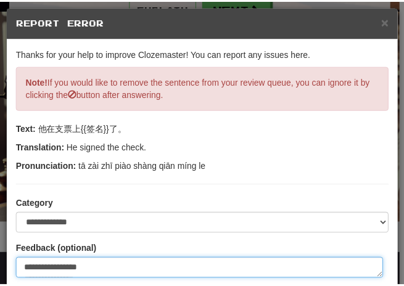
scroll to position [1, 0]
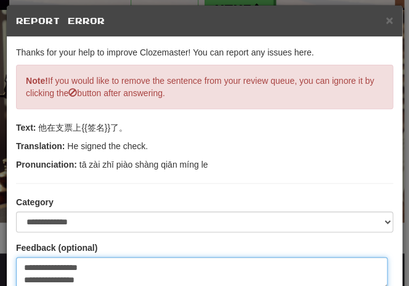
type textarea "**********"
type textarea "*"
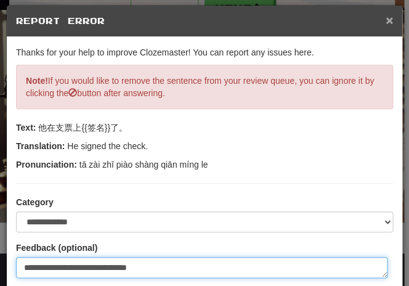
type textarea "**********"
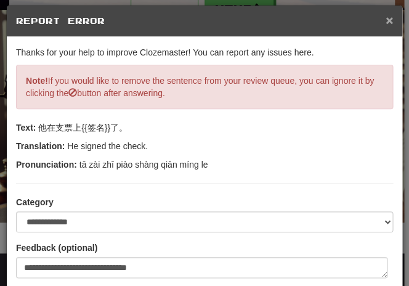
click at [386, 23] on span "×" at bounding box center [389, 20] width 7 height 14
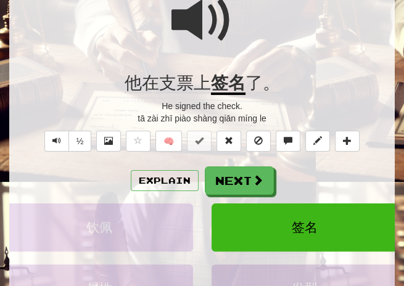
scroll to position [132, 0]
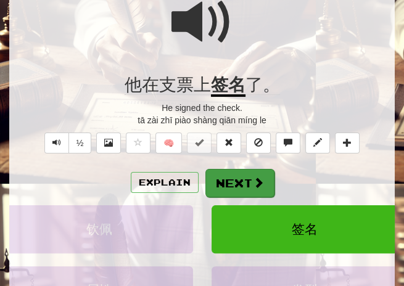
click at [247, 177] on button "Next" at bounding box center [239, 183] width 69 height 28
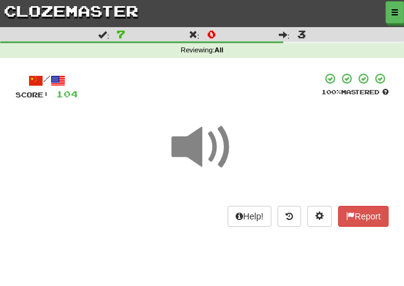
scroll to position [0, 0]
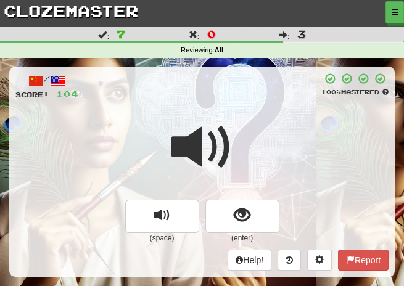
click at [227, 116] on span at bounding box center [202, 147] width 62 height 62
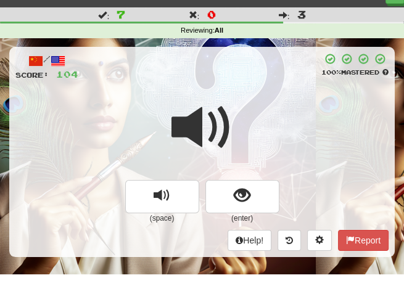
scroll to position [22, 0]
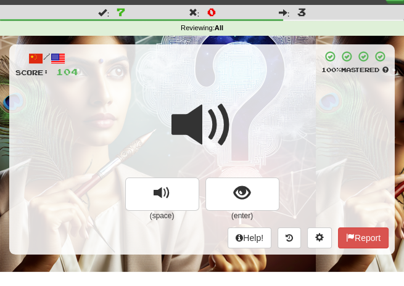
click at [227, 115] on span at bounding box center [202, 125] width 62 height 62
click at [240, 98] on div at bounding box center [201, 133] width 373 height 88
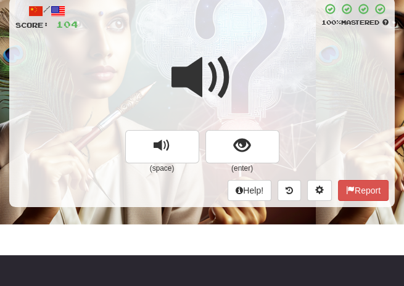
scroll to position [71, 0]
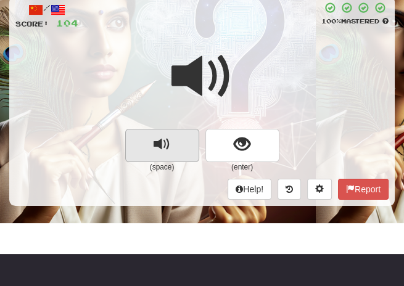
click at [161, 143] on span "replay audio" at bounding box center [161, 144] width 17 height 17
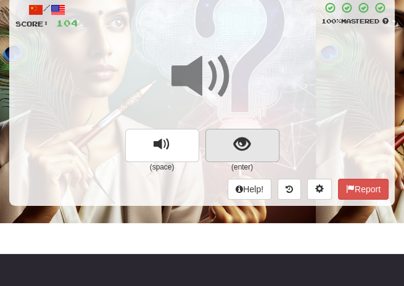
click at [244, 136] on span "show sentence" at bounding box center [242, 144] width 17 height 17
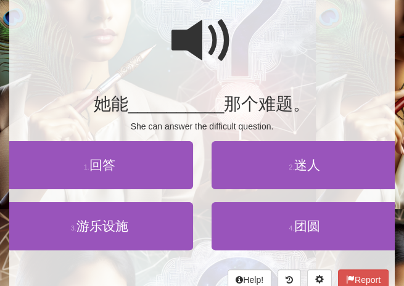
scroll to position [112, 0]
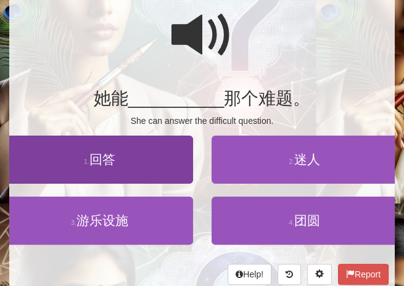
click at [112, 161] on span "回答" at bounding box center [102, 159] width 26 height 14
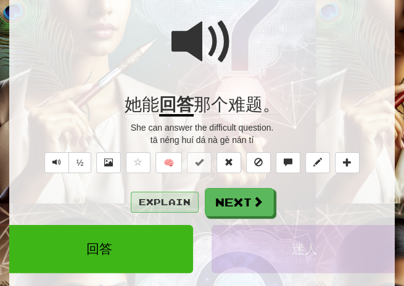
click at [168, 198] on button "Explain" at bounding box center [165, 202] width 68 height 21
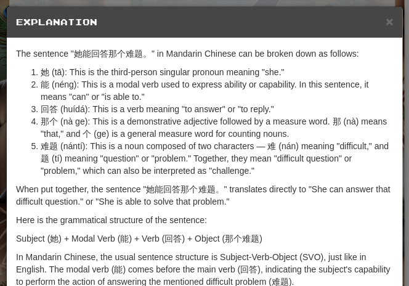
click at [379, 22] on h5 "Explanation" at bounding box center [204, 22] width 377 height 12
click at [386, 22] on span "×" at bounding box center [389, 21] width 7 height 14
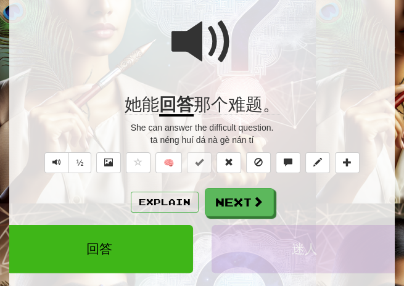
click at [225, 55] on span at bounding box center [202, 42] width 62 height 62
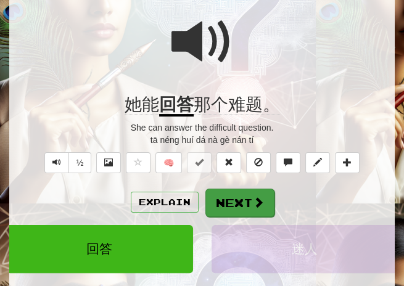
click at [242, 200] on button "Next" at bounding box center [239, 203] width 69 height 28
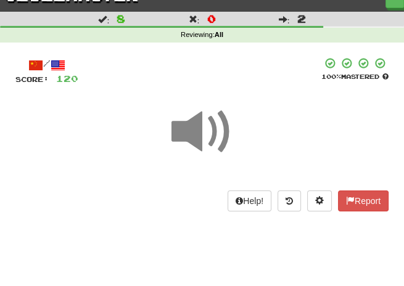
scroll to position [11, 0]
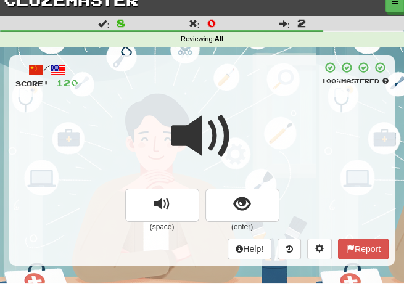
click at [238, 112] on div at bounding box center [201, 144] width 373 height 88
click at [229, 109] on span at bounding box center [202, 136] width 62 height 62
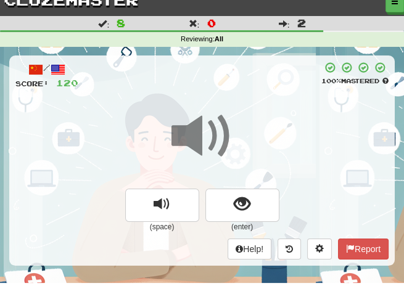
click at [229, 109] on span at bounding box center [202, 136] width 62 height 62
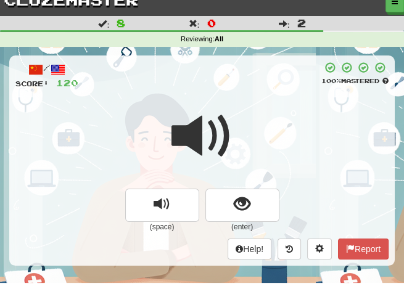
click at [229, 109] on span at bounding box center [202, 136] width 62 height 62
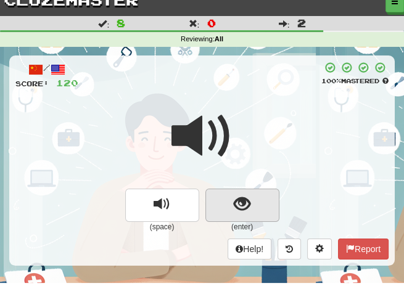
click at [241, 202] on span "show sentence" at bounding box center [242, 204] width 17 height 17
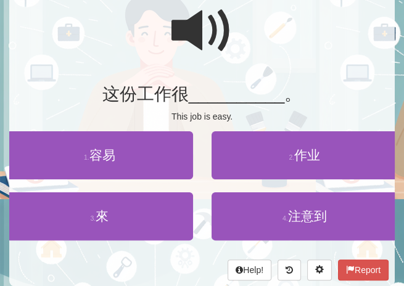
scroll to position [117, 0]
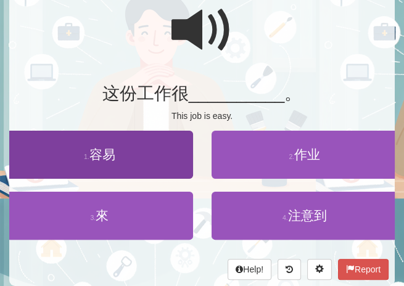
click at [108, 157] on span "容易" at bounding box center [102, 154] width 26 height 14
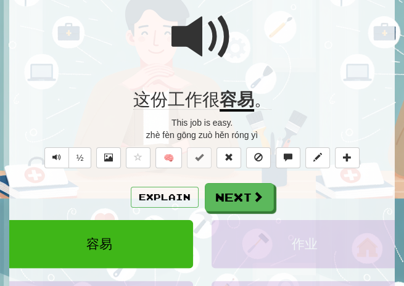
click at [193, 46] on span at bounding box center [202, 37] width 62 height 62
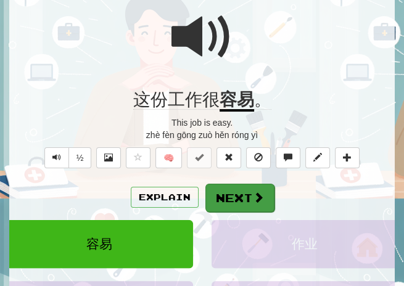
click at [220, 194] on button "Next" at bounding box center [239, 198] width 69 height 28
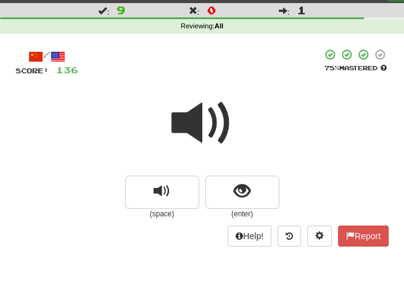
scroll to position [16, 0]
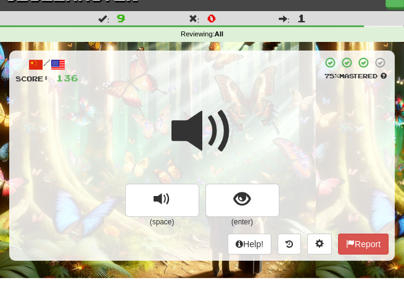
click at [242, 112] on div at bounding box center [201, 140] width 373 height 88
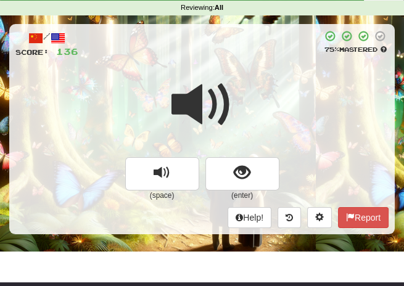
scroll to position [45, 0]
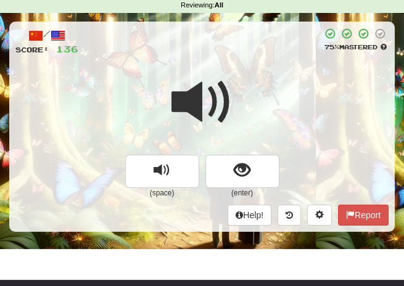
click at [242, 112] on div at bounding box center [201, 111] width 373 height 88
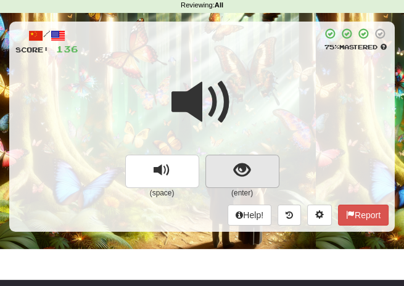
click at [242, 166] on span "show sentence" at bounding box center [242, 170] width 17 height 17
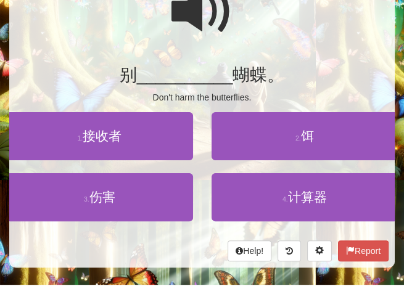
scroll to position [137, 0]
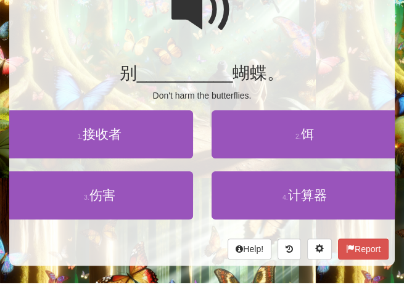
click at [191, 21] on span at bounding box center [202, 10] width 62 height 62
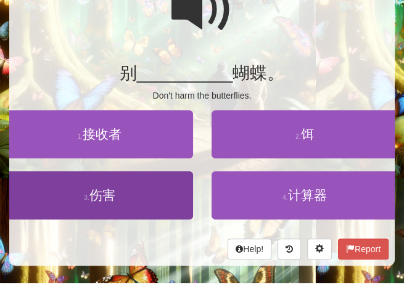
click at [109, 198] on span "伤害" at bounding box center [102, 195] width 26 height 14
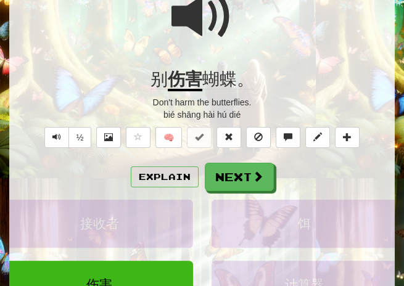
click at [193, 22] on span at bounding box center [202, 17] width 62 height 62
click at [167, 176] on button "Explain" at bounding box center [165, 176] width 68 height 21
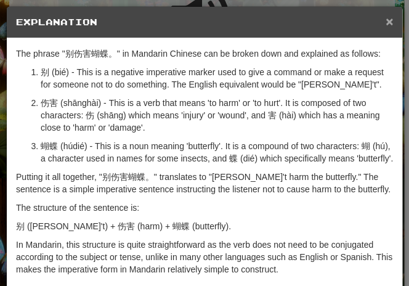
click at [386, 22] on span "×" at bounding box center [389, 21] width 7 height 14
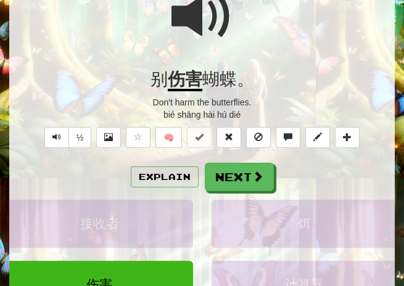
click at [195, 22] on span at bounding box center [202, 17] width 62 height 62
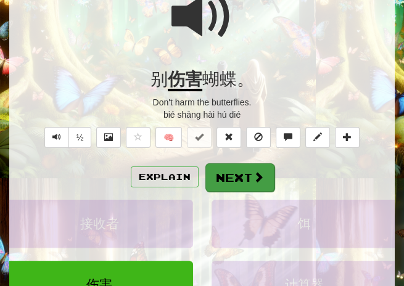
click at [228, 171] on button "Next" at bounding box center [239, 177] width 69 height 28
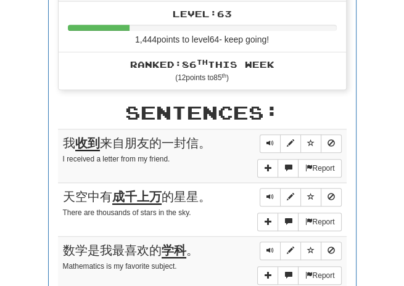
scroll to position [476, 0]
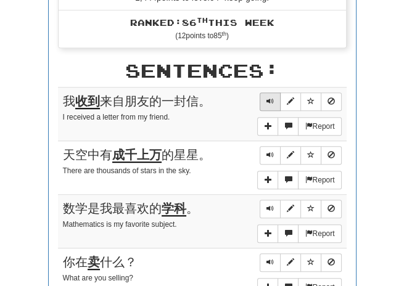
click at [276, 102] on button "Sentence controls" at bounding box center [269, 101] width 21 height 18
click at [271, 100] on span "Sentence controls" at bounding box center [269, 100] width 7 height 7
click at [266, 102] on button "Sentence controls" at bounding box center [269, 101] width 21 height 18
click at [269, 102] on span "Sentence controls" at bounding box center [269, 100] width 7 height 7
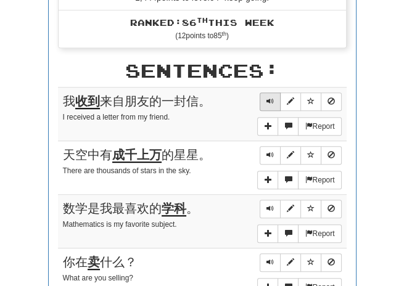
click at [267, 102] on span "Sentence controls" at bounding box center [269, 100] width 7 height 7
click at [273, 151] on span "Sentence controls" at bounding box center [269, 154] width 7 height 7
click at [267, 152] on span "Sentence controls" at bounding box center [269, 154] width 7 height 7
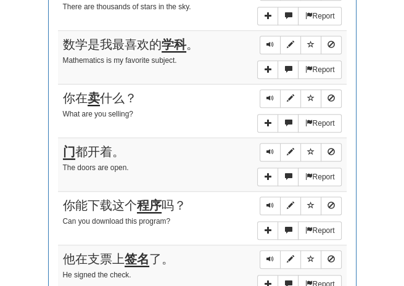
scroll to position [640, 0]
click at [268, 42] on span "Sentence controls" at bounding box center [269, 44] width 7 height 7
click at [269, 94] on span "Sentence controls" at bounding box center [269, 97] width 7 height 7
click at [268, 148] on span "Sentence controls" at bounding box center [269, 151] width 7 height 7
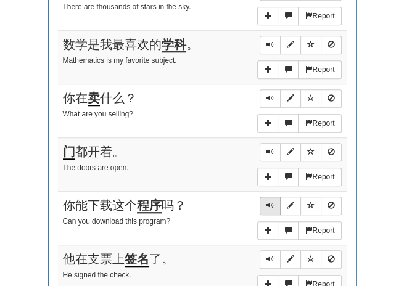
click at [269, 202] on span "Sentence controls" at bounding box center [269, 205] width 7 height 7
click at [237, 197] on div "你能下载这个 程序 吗？" at bounding box center [202, 206] width 279 height 18
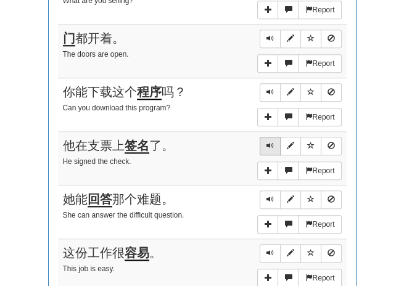
scroll to position [754, 0]
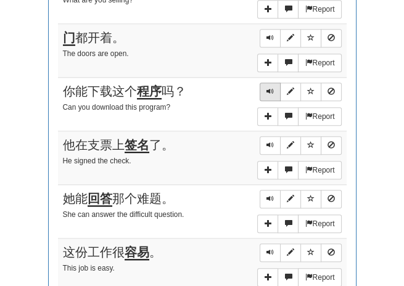
click at [272, 88] on span "Sentence controls" at bounding box center [269, 91] width 7 height 7
click at [270, 88] on span "Sentence controls" at bounding box center [269, 91] width 7 height 7
click at [266, 137] on button "Sentence controls" at bounding box center [269, 145] width 21 height 18
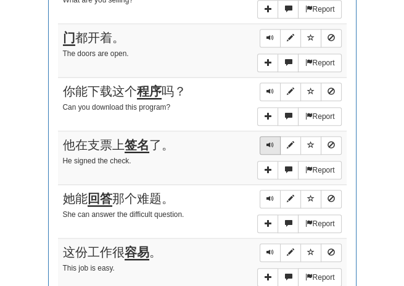
click at [267, 141] on span "Sentence controls" at bounding box center [269, 144] width 7 height 7
click at [272, 195] on span "Sentence controls" at bounding box center [269, 198] width 7 height 7
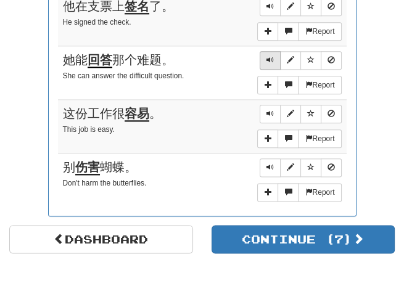
scroll to position [898, 0]
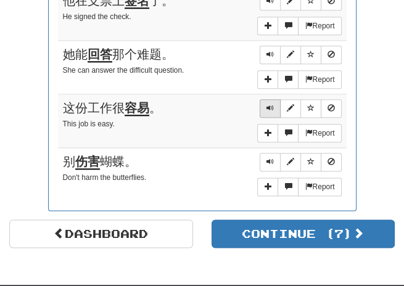
click at [267, 104] on span "Sentence controls" at bounding box center [269, 107] width 7 height 7
click at [269, 158] on span "Sentence controls" at bounding box center [269, 161] width 7 height 7
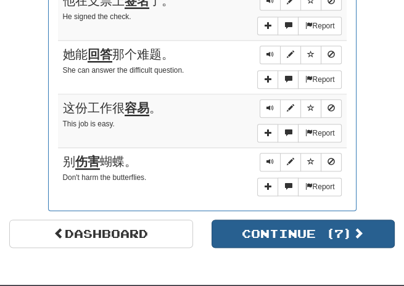
click at [337, 221] on button "Continue ( 7 )" at bounding box center [303, 233] width 184 height 28
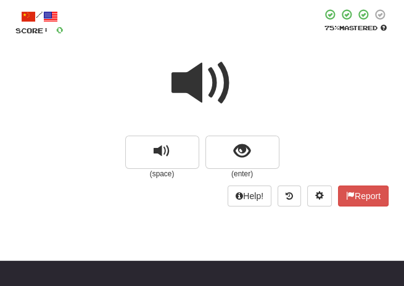
scroll to position [65, 0]
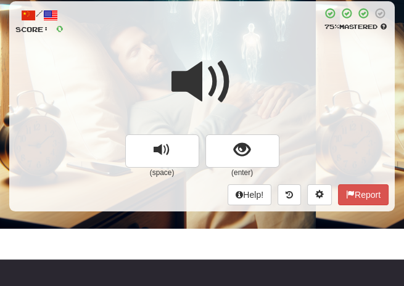
click at [224, 74] on span at bounding box center [202, 82] width 62 height 62
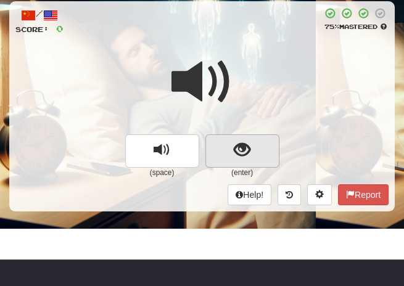
click at [240, 145] on span "show sentence" at bounding box center [242, 150] width 17 height 17
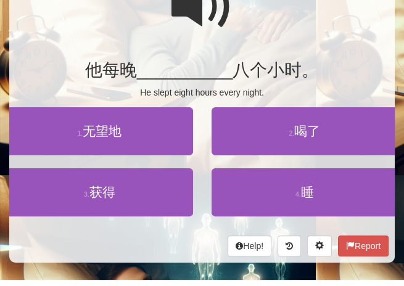
scroll to position [142, 0]
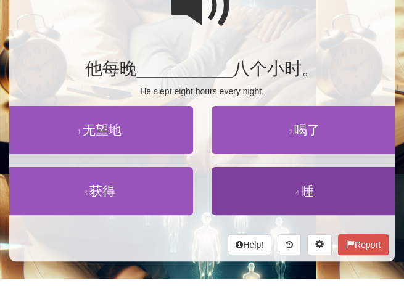
click at [311, 186] on span "睡" at bounding box center [307, 191] width 13 height 14
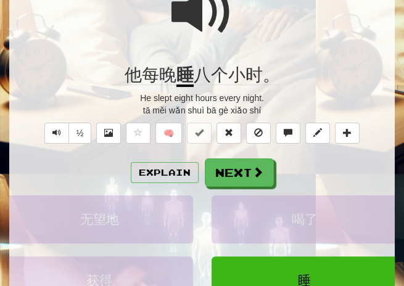
click at [198, 22] on span at bounding box center [202, 13] width 62 height 62
click at [189, 15] on span at bounding box center [202, 13] width 62 height 62
click at [193, 18] on span at bounding box center [202, 13] width 62 height 62
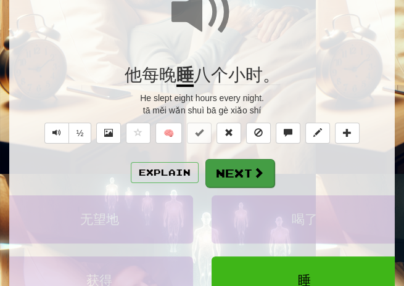
click at [245, 167] on button "Next" at bounding box center [239, 173] width 69 height 28
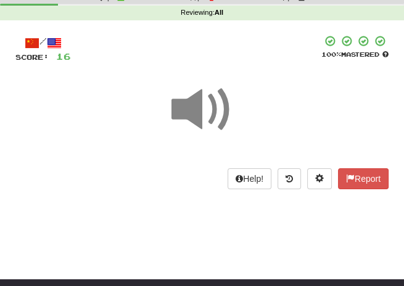
scroll to position [27, 0]
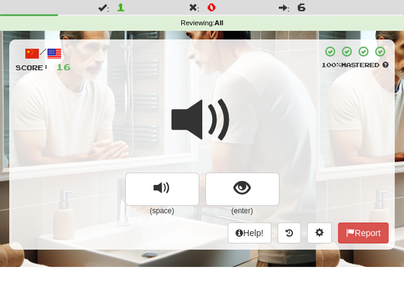
click at [238, 93] on div at bounding box center [201, 128] width 373 height 88
click at [238, 92] on div at bounding box center [201, 128] width 373 height 88
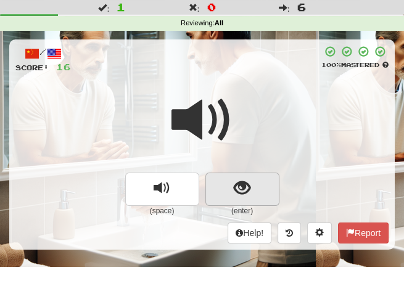
click at [242, 180] on span "show sentence" at bounding box center [242, 188] width 17 height 17
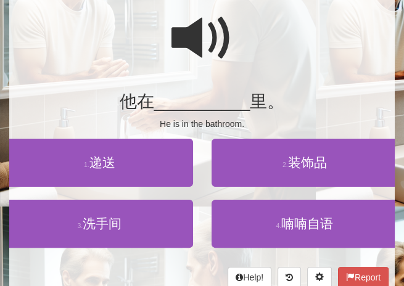
scroll to position [111, 0]
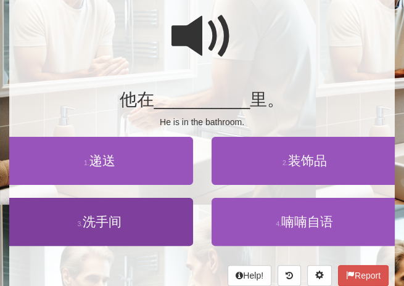
click at [103, 224] on span "洗手间" at bounding box center [102, 221] width 39 height 14
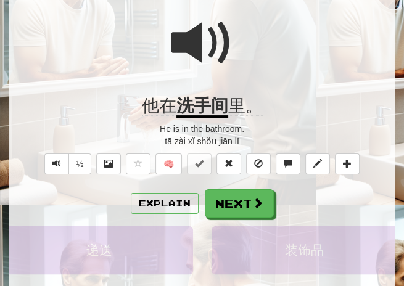
click at [188, 51] on span at bounding box center [202, 43] width 62 height 62
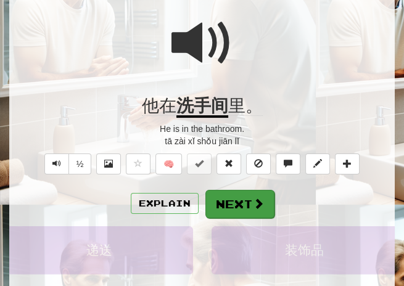
click at [235, 195] on button "Next" at bounding box center [239, 204] width 69 height 28
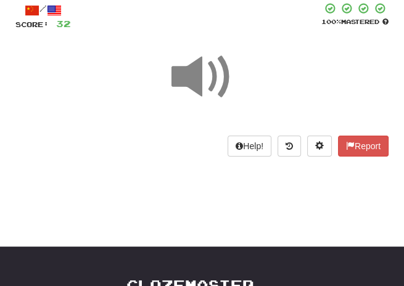
scroll to position [49, 0]
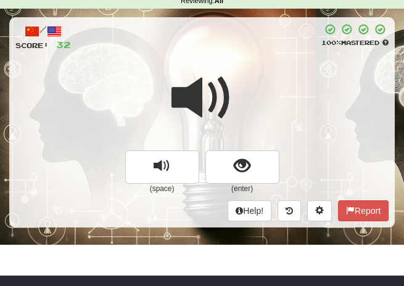
click at [250, 71] on div at bounding box center [201, 106] width 373 height 88
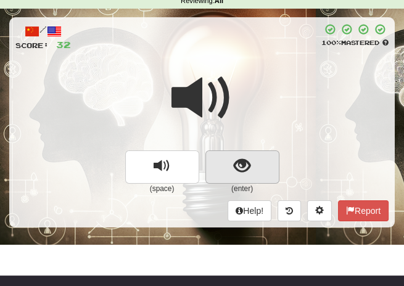
click at [235, 163] on span "show sentence" at bounding box center [242, 166] width 17 height 17
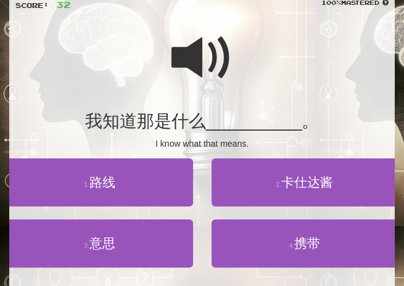
scroll to position [95, 0]
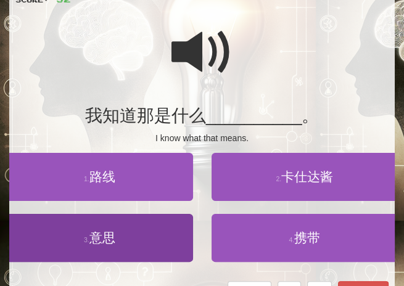
click at [112, 235] on span "意思" at bounding box center [102, 237] width 26 height 14
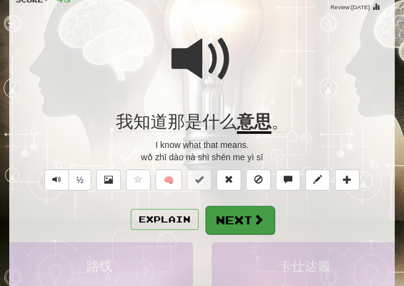
click at [252, 207] on button "Next" at bounding box center [239, 220] width 69 height 28
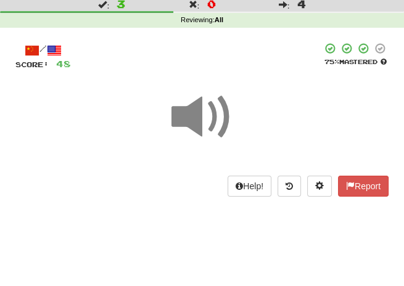
scroll to position [11, 0]
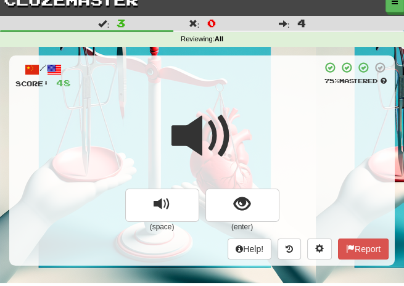
click at [237, 116] on div at bounding box center [201, 144] width 373 height 88
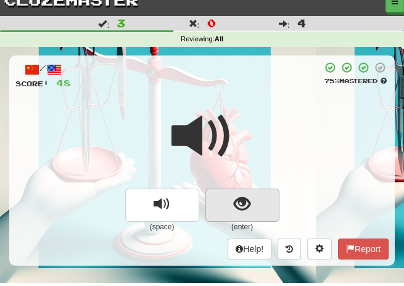
click at [235, 198] on span "show sentence" at bounding box center [242, 204] width 17 height 17
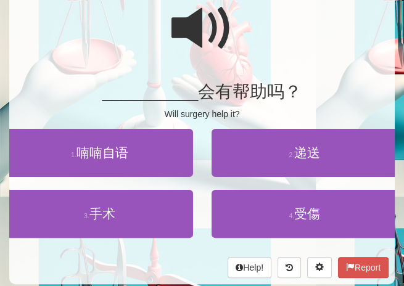
scroll to position [124, 0]
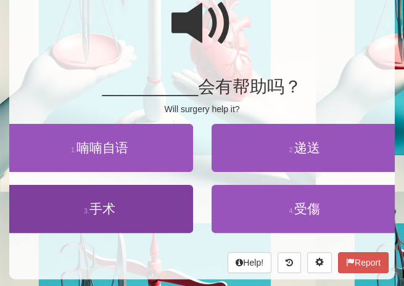
click at [107, 203] on span "手术" at bounding box center [102, 209] width 26 height 14
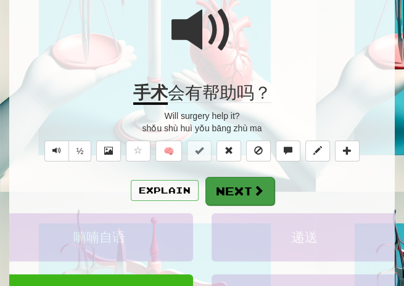
click at [238, 189] on button "Next" at bounding box center [239, 191] width 69 height 28
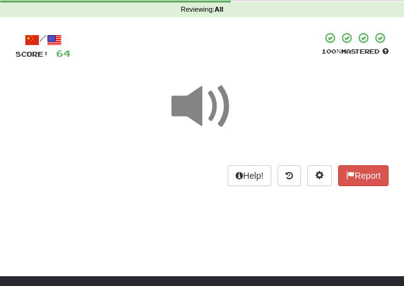
scroll to position [40, 0]
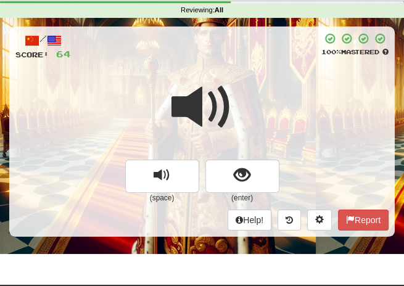
click at [240, 59] on div "/ Score: 64 100 % Mastered (space) (enter) Help! Report" at bounding box center [201, 131] width 385 height 210
click at [218, 109] on span at bounding box center [202, 107] width 62 height 62
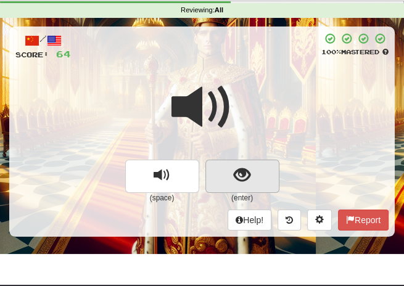
click at [242, 174] on span "show sentence" at bounding box center [242, 175] width 17 height 17
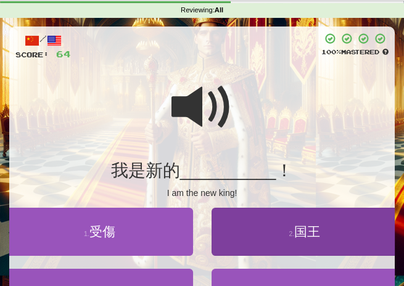
click at [302, 227] on span "国王" at bounding box center [307, 231] width 26 height 14
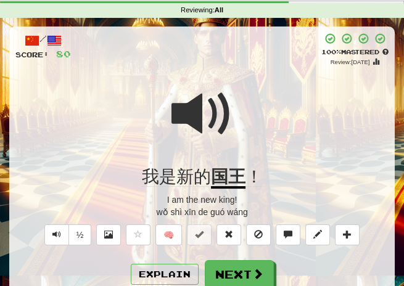
click at [187, 120] on span at bounding box center [202, 114] width 62 height 62
click at [190, 110] on span at bounding box center [202, 114] width 62 height 62
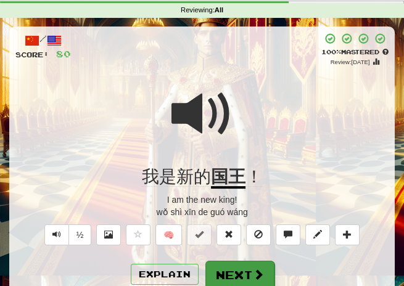
click at [230, 266] on button "Next" at bounding box center [239, 275] width 69 height 28
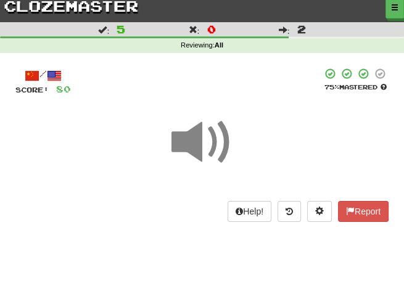
scroll to position [0, 0]
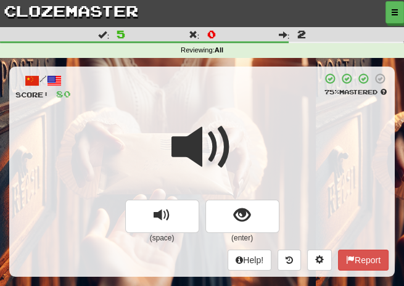
click at [255, 105] on div "/ Score: 80 75 % Mastered (space) (enter) Help! Report" at bounding box center [201, 172] width 385 height 210
click at [224, 127] on span at bounding box center [202, 147] width 62 height 62
click at [215, 131] on span at bounding box center [202, 147] width 62 height 62
click at [217, 131] on span at bounding box center [202, 147] width 62 height 62
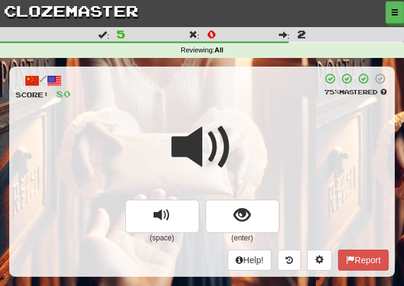
click at [202, 149] on span at bounding box center [202, 147] width 62 height 62
click at [200, 148] on span at bounding box center [202, 147] width 62 height 62
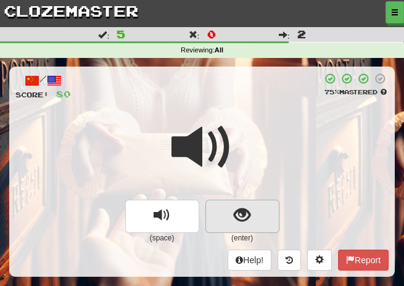
click at [240, 212] on span "show sentence" at bounding box center [242, 215] width 17 height 17
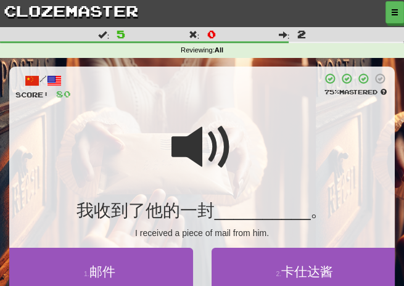
click at [248, 149] on div at bounding box center [201, 156] width 373 height 88
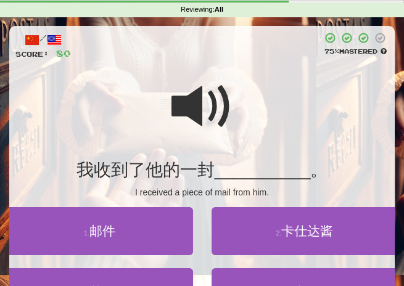
scroll to position [62, 0]
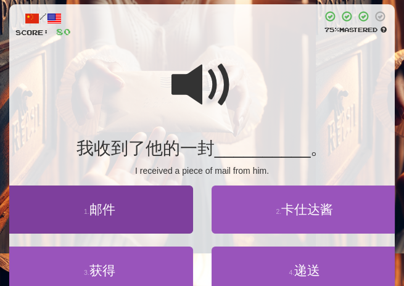
click at [97, 210] on span "邮件" at bounding box center [102, 209] width 26 height 14
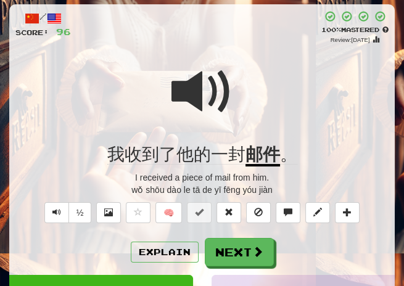
click at [197, 92] on span at bounding box center [202, 92] width 62 height 62
click at [177, 247] on button "Explain" at bounding box center [165, 252] width 68 height 21
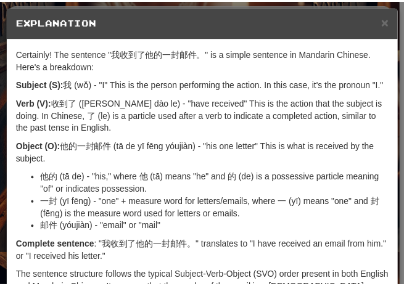
scroll to position [0, 0]
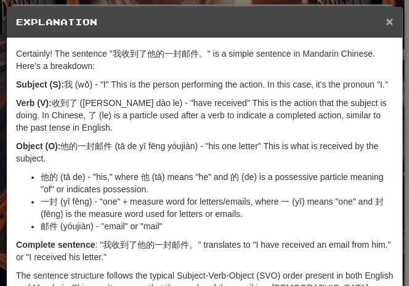
click at [386, 22] on span "×" at bounding box center [389, 21] width 7 height 14
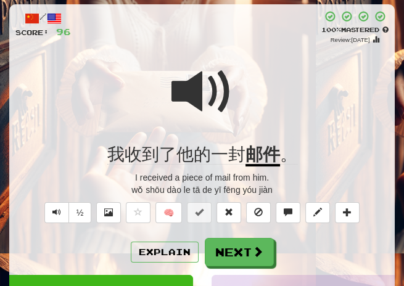
click at [220, 85] on span at bounding box center [202, 92] width 62 height 62
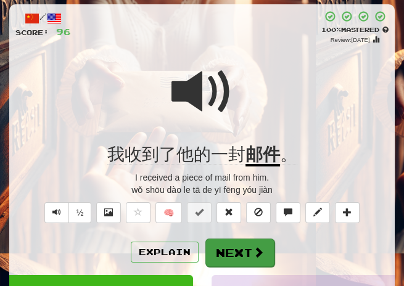
click at [237, 248] on button "Next" at bounding box center [239, 252] width 69 height 28
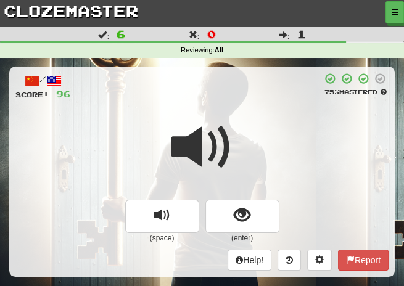
click at [253, 104] on div "/ Score: 96 75 % Mastered (space) (enter) Help! Report" at bounding box center [201, 172] width 385 height 210
click at [225, 144] on span at bounding box center [202, 147] width 62 height 62
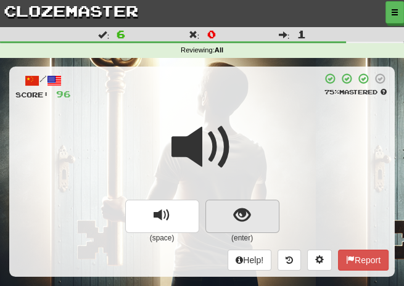
click at [247, 210] on span "show sentence" at bounding box center [242, 215] width 17 height 17
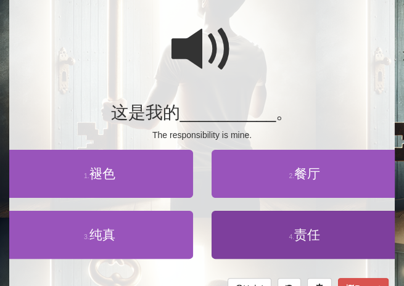
scroll to position [95, 0]
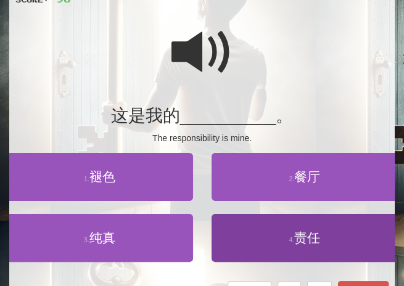
click at [309, 240] on span "责任" at bounding box center [307, 237] width 26 height 14
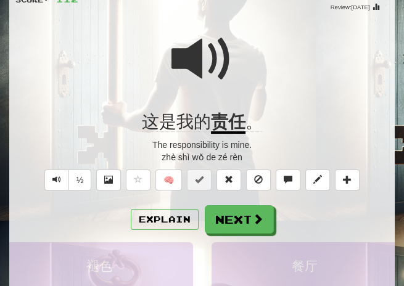
click at [216, 66] on span at bounding box center [202, 59] width 62 height 62
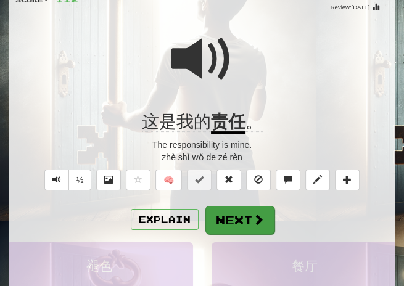
click at [242, 222] on button "Next" at bounding box center [239, 220] width 69 height 28
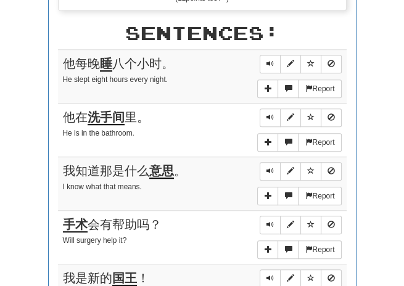
scroll to position [515, 0]
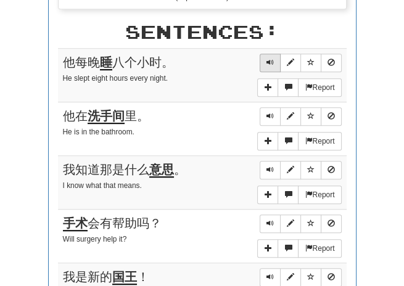
click at [267, 65] on span "Sentence controls" at bounding box center [269, 62] width 7 height 7
click at [269, 60] on span "Sentence controls" at bounding box center [269, 62] width 7 height 7
click at [266, 118] on span "Sentence controls" at bounding box center [269, 115] width 7 height 7
click at [265, 166] on button "Sentence controls" at bounding box center [269, 170] width 21 height 18
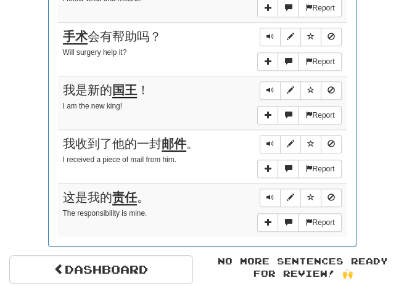
scroll to position [712, 0]
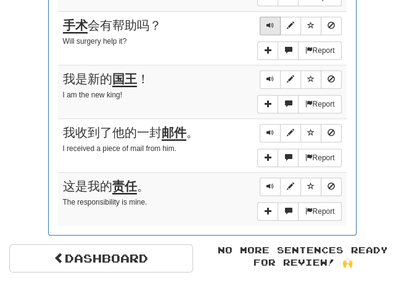
click at [267, 22] on span "Sentence controls" at bounding box center [269, 25] width 7 height 7
click at [268, 22] on span "Sentence controls" at bounding box center [269, 25] width 7 height 7
click at [269, 75] on span "Sentence controls" at bounding box center [269, 78] width 7 height 7
click at [266, 124] on button "Sentence controls" at bounding box center [269, 133] width 21 height 18
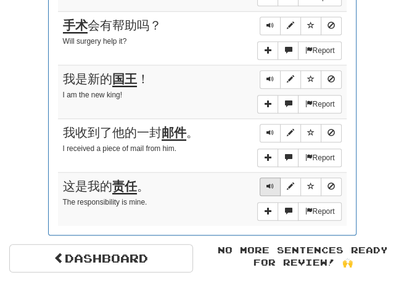
click at [267, 182] on span "Sentence controls" at bounding box center [269, 185] width 7 height 7
click at [274, 181] on button "Sentence controls" at bounding box center [269, 186] width 21 height 18
click at [267, 129] on span "Sentence controls" at bounding box center [269, 132] width 7 height 7
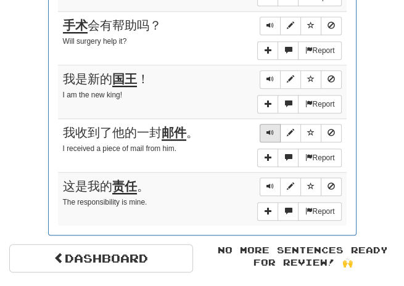
click at [270, 129] on span "Sentence controls" at bounding box center [269, 132] width 7 height 7
